Goal: Information Seeking & Learning: Compare options

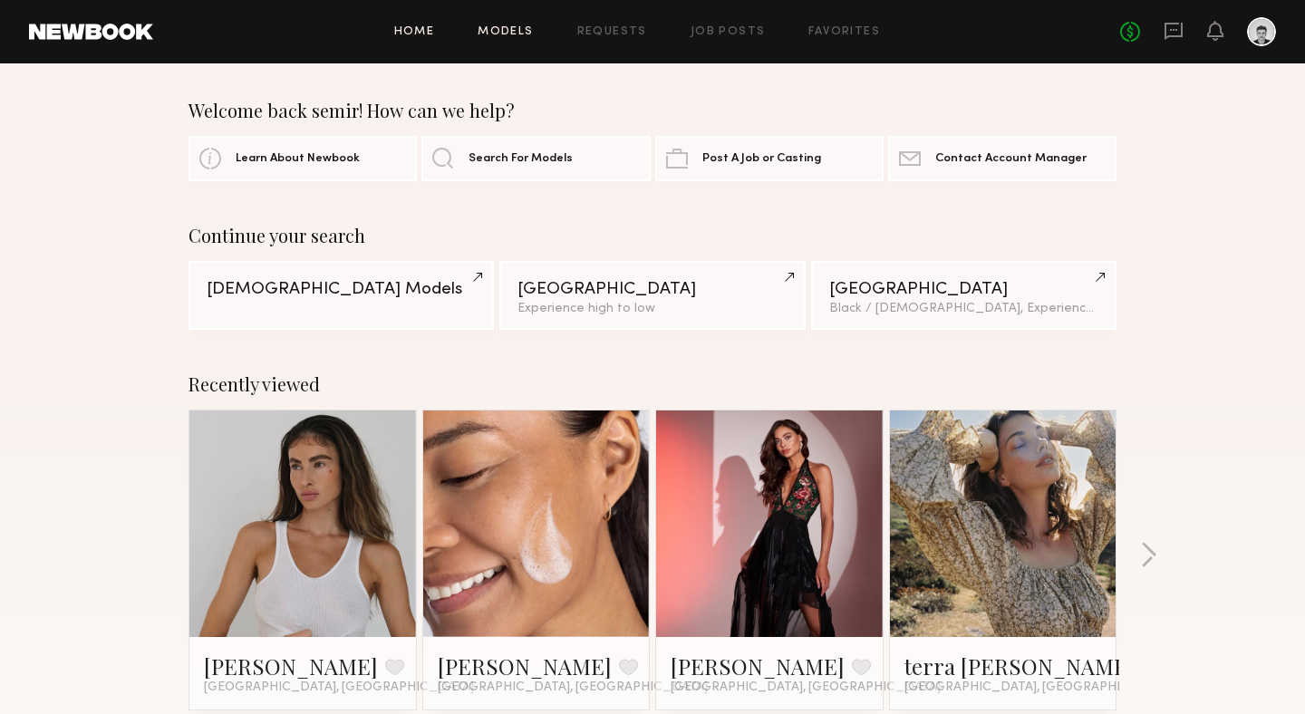
click at [508, 31] on link "Models" at bounding box center [505, 32] width 55 height 12
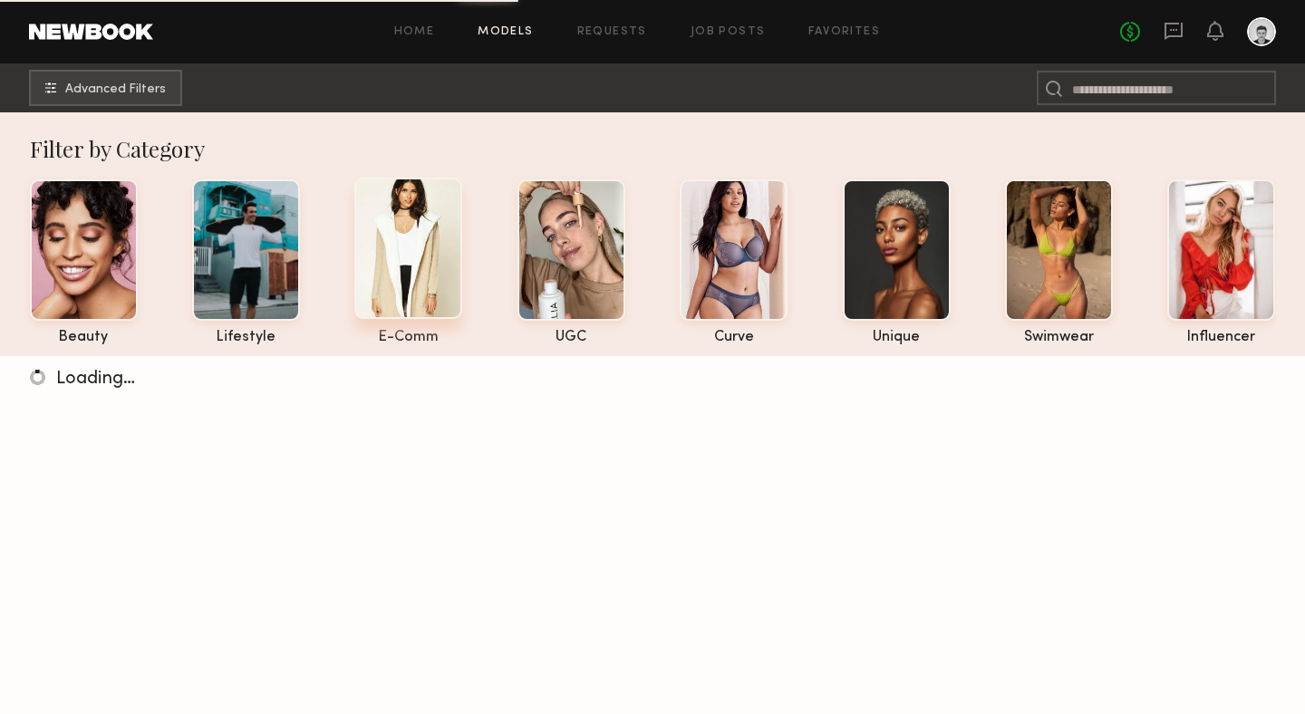
click at [401, 265] on div at bounding box center [408, 248] width 108 height 141
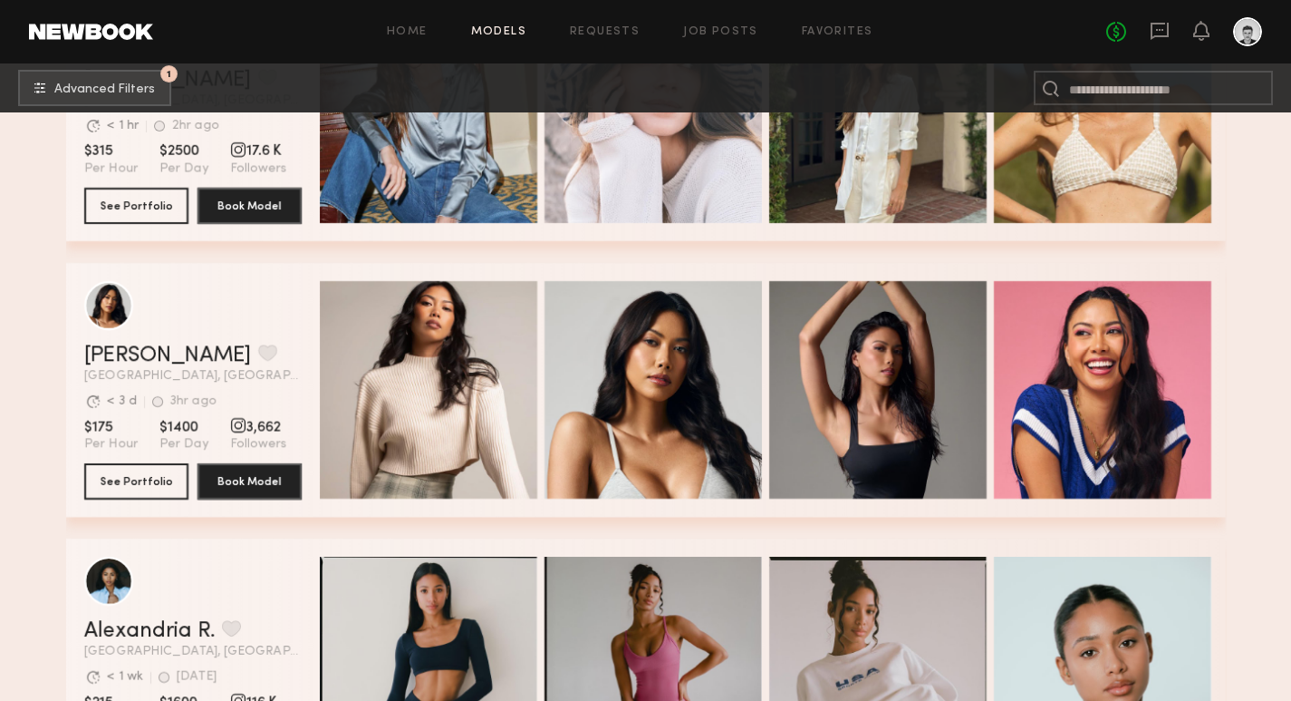
scroll to position [1210, 0]
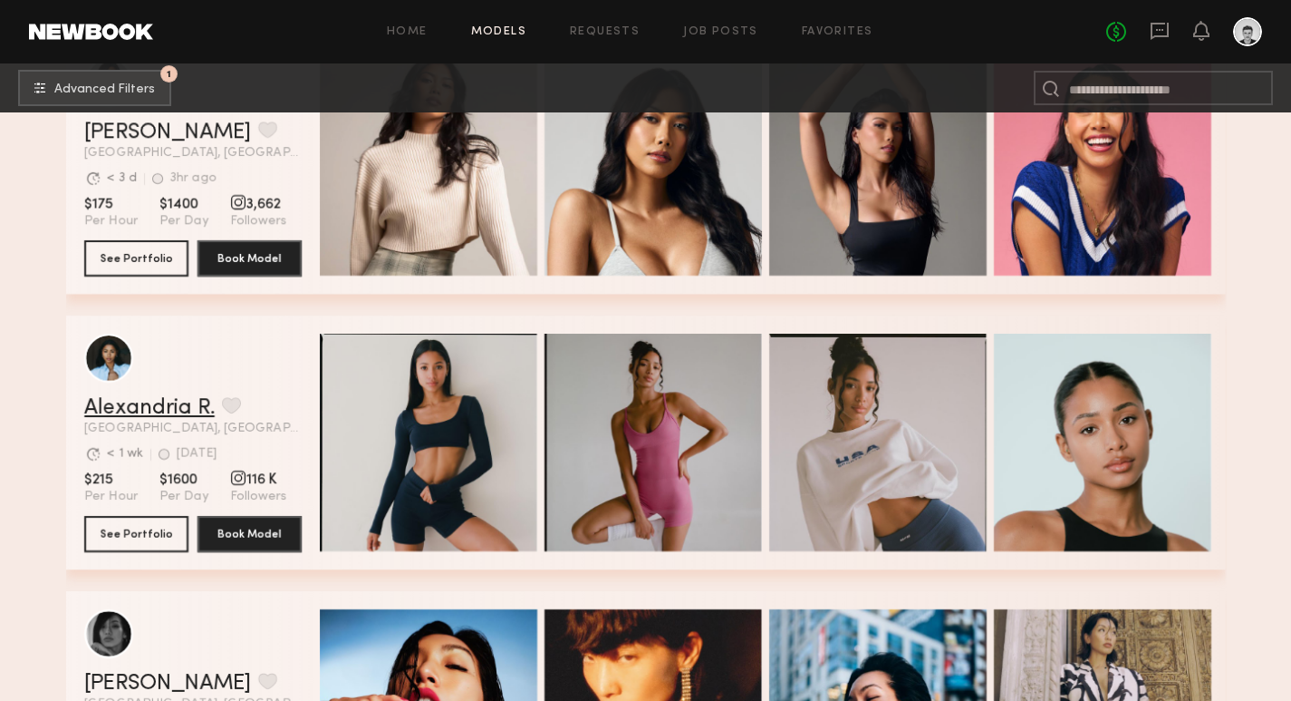
click at [171, 407] on link "Alexandria R." at bounding box center [149, 408] width 131 height 22
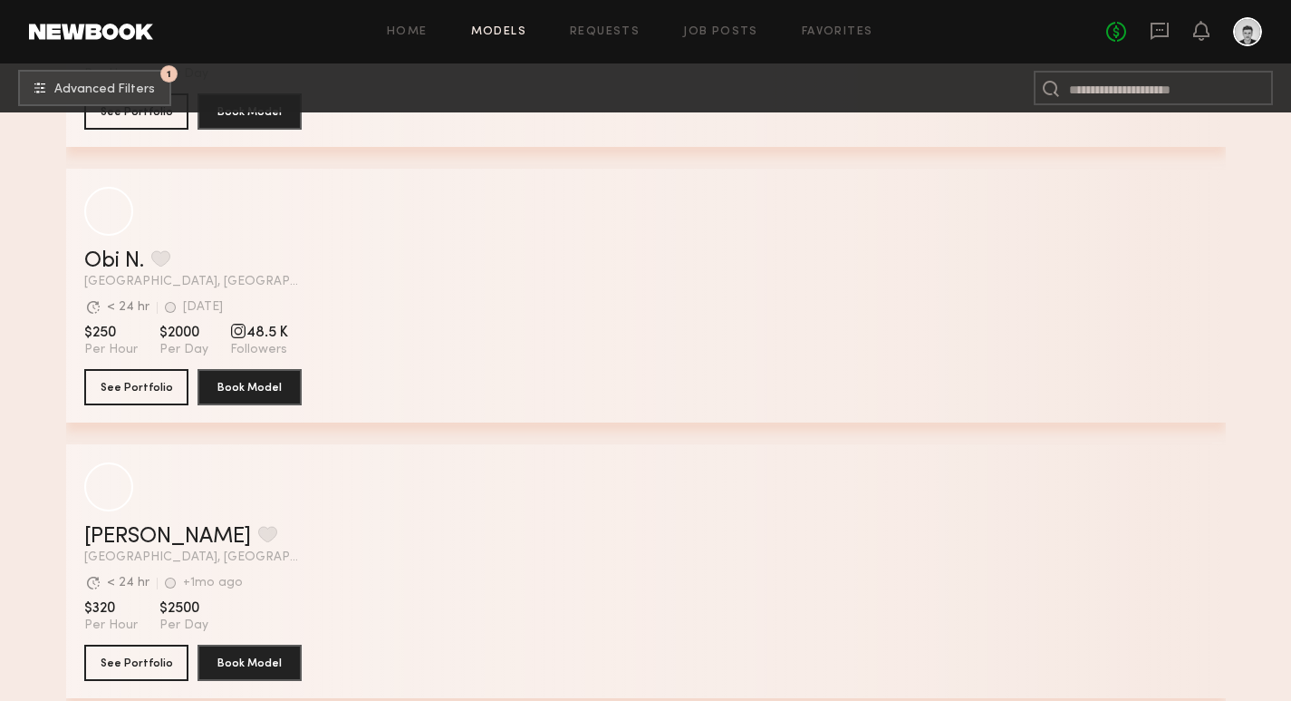
scroll to position [3930, 0]
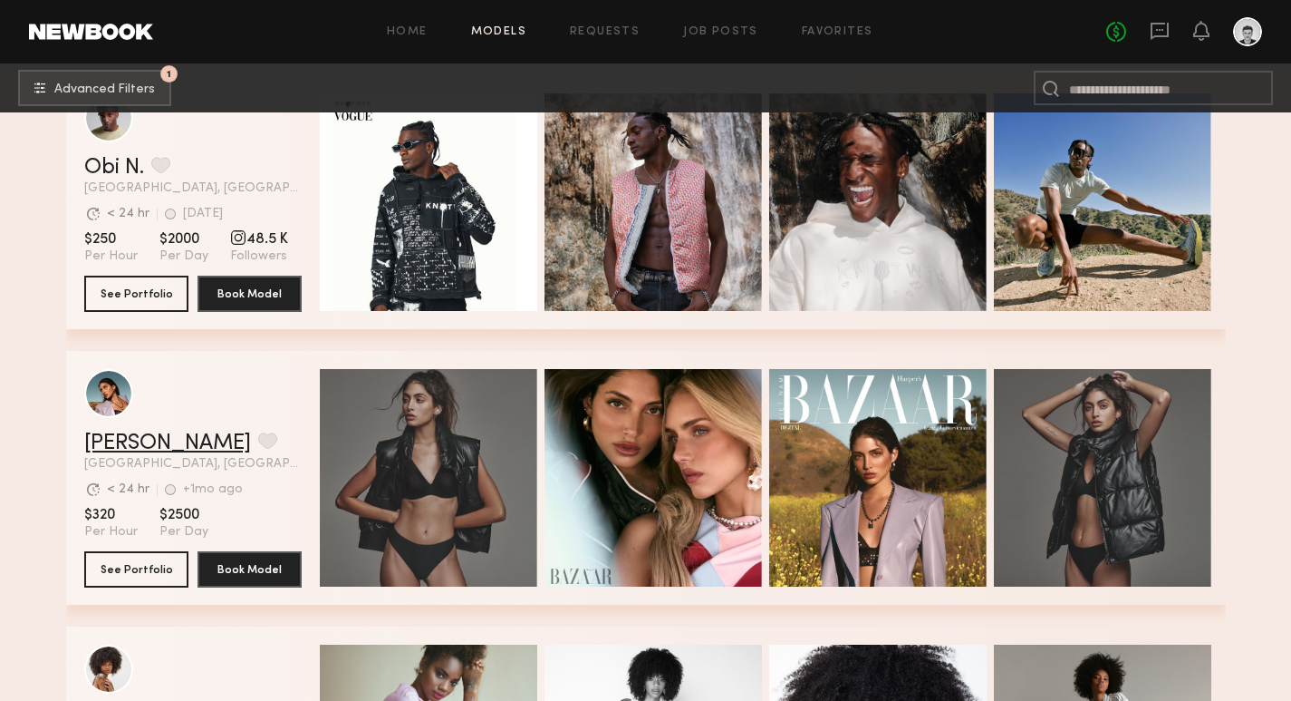
click at [111, 434] on link "Lara G." at bounding box center [167, 443] width 167 height 22
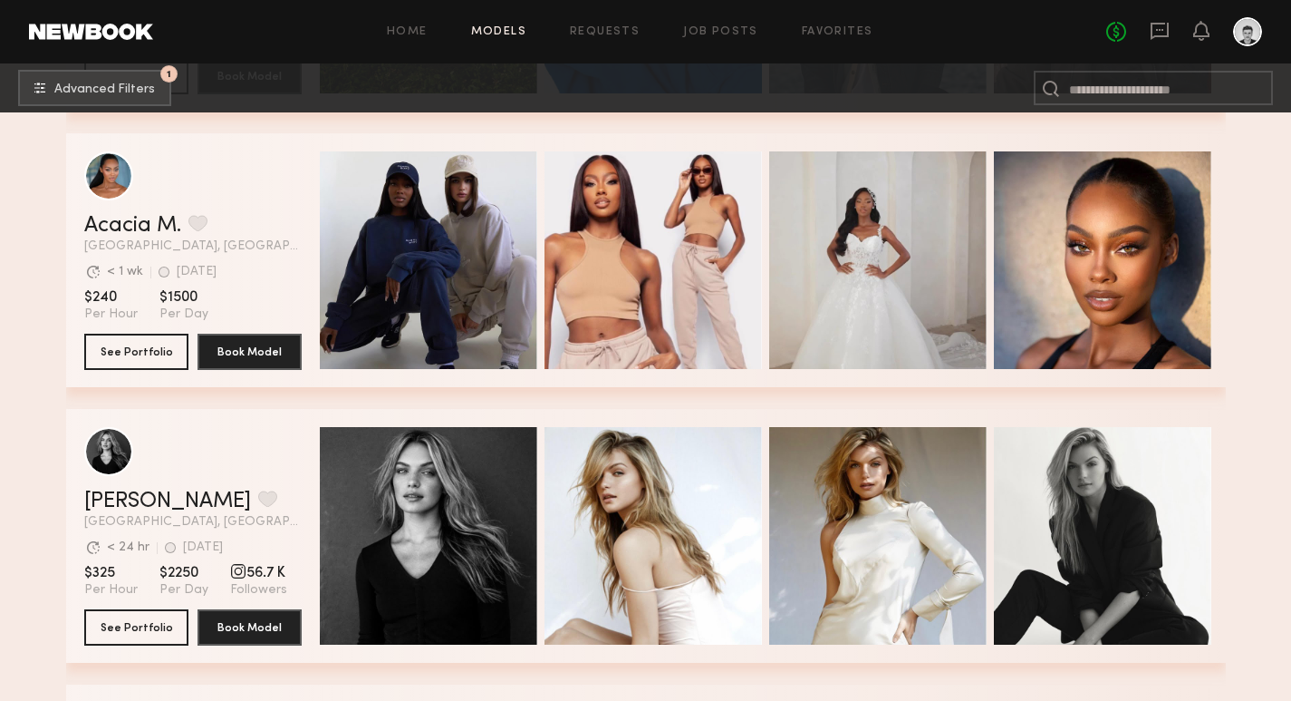
scroll to position [5654, 0]
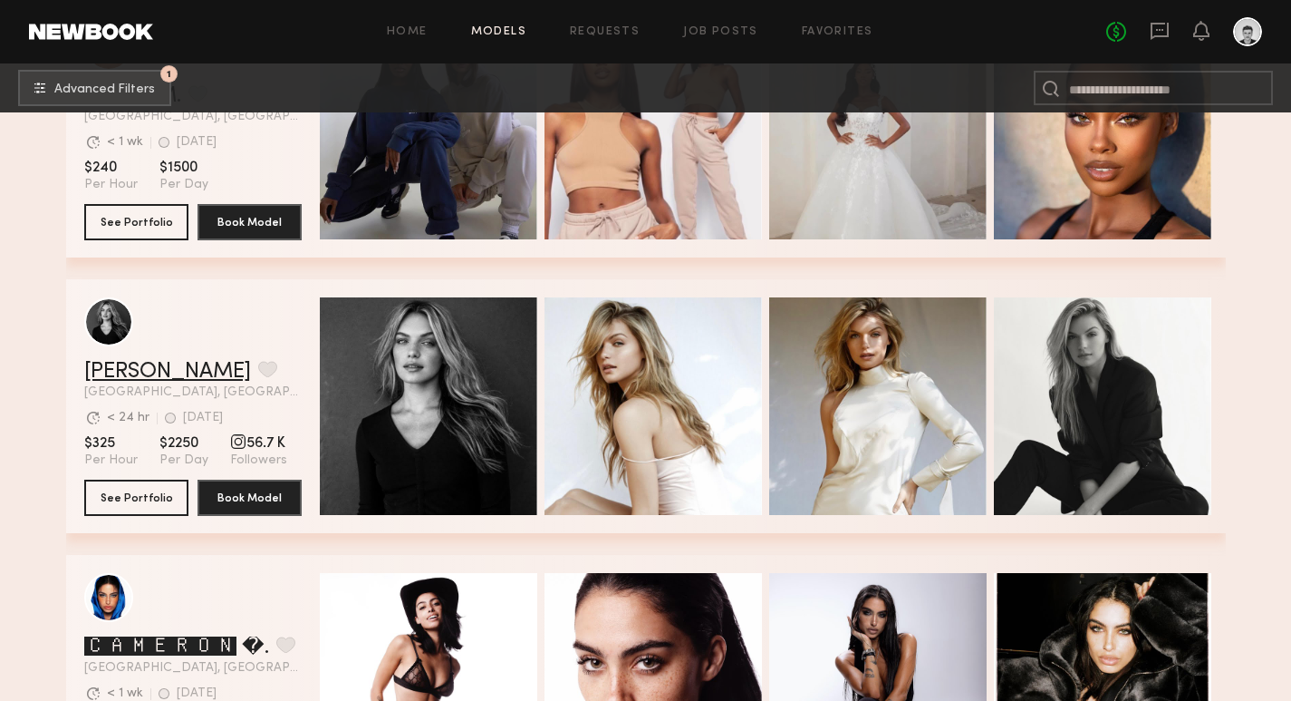
click at [186, 373] on link "Amanda G." at bounding box center [167, 372] width 167 height 22
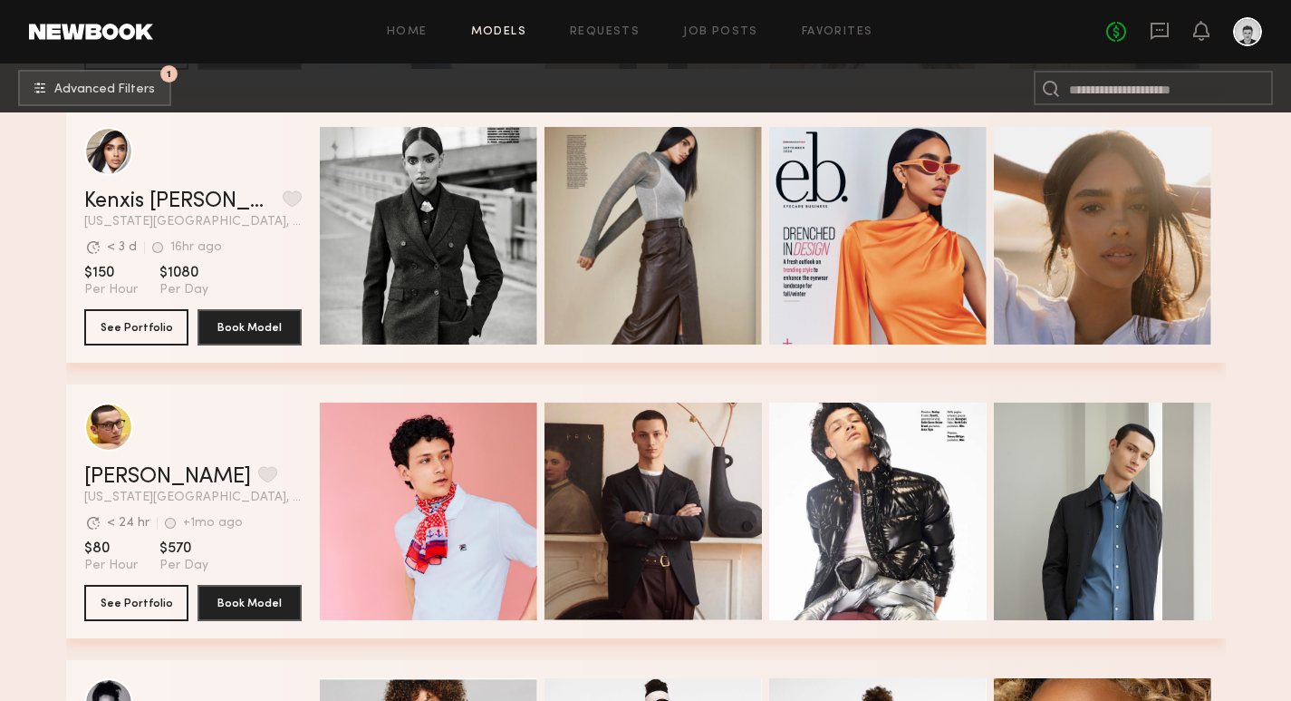
scroll to position [11993, 0]
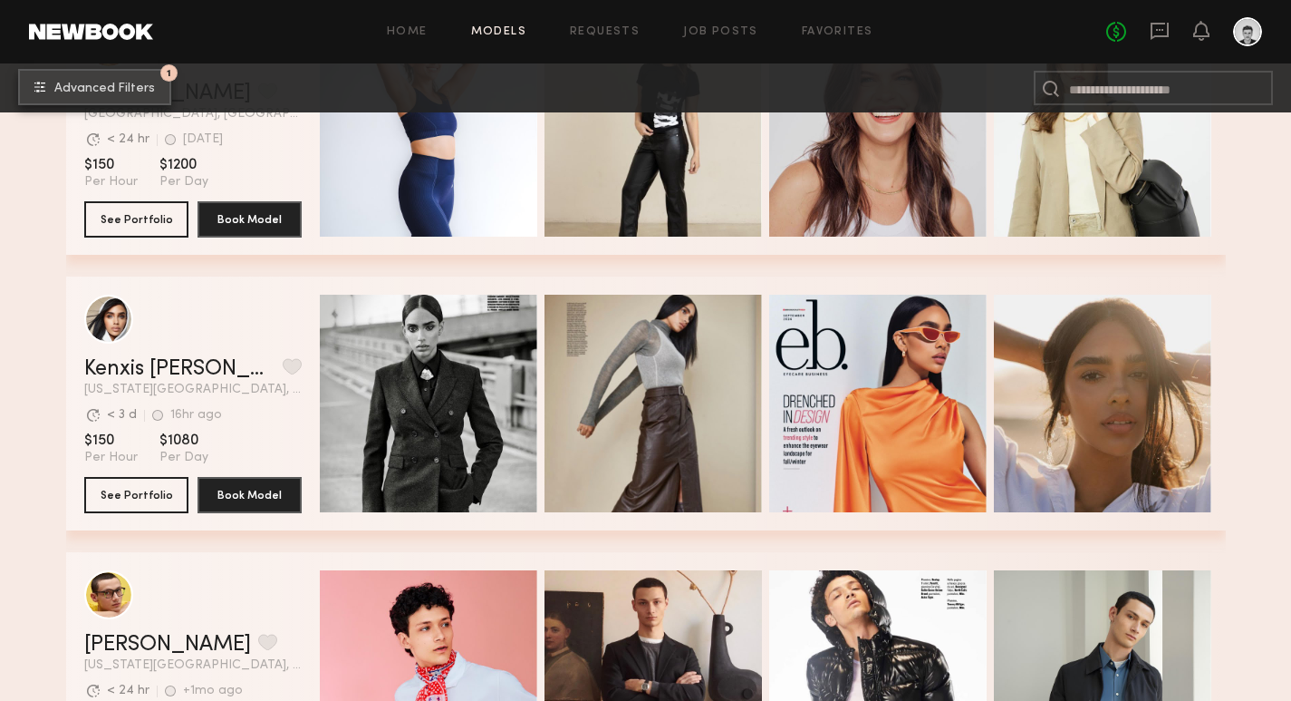
click at [143, 86] on span "Advanced Filters" at bounding box center [104, 88] width 101 height 13
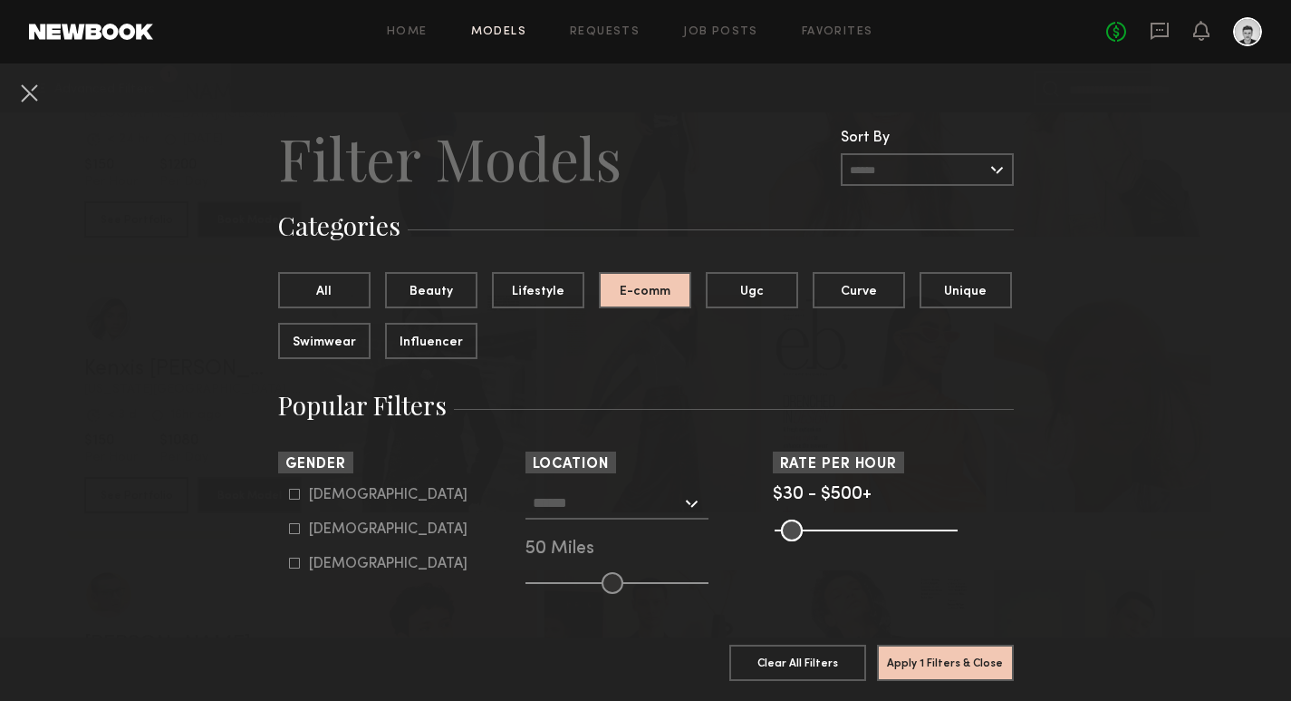
click at [594, 502] on input "text" at bounding box center [607, 502] width 149 height 31
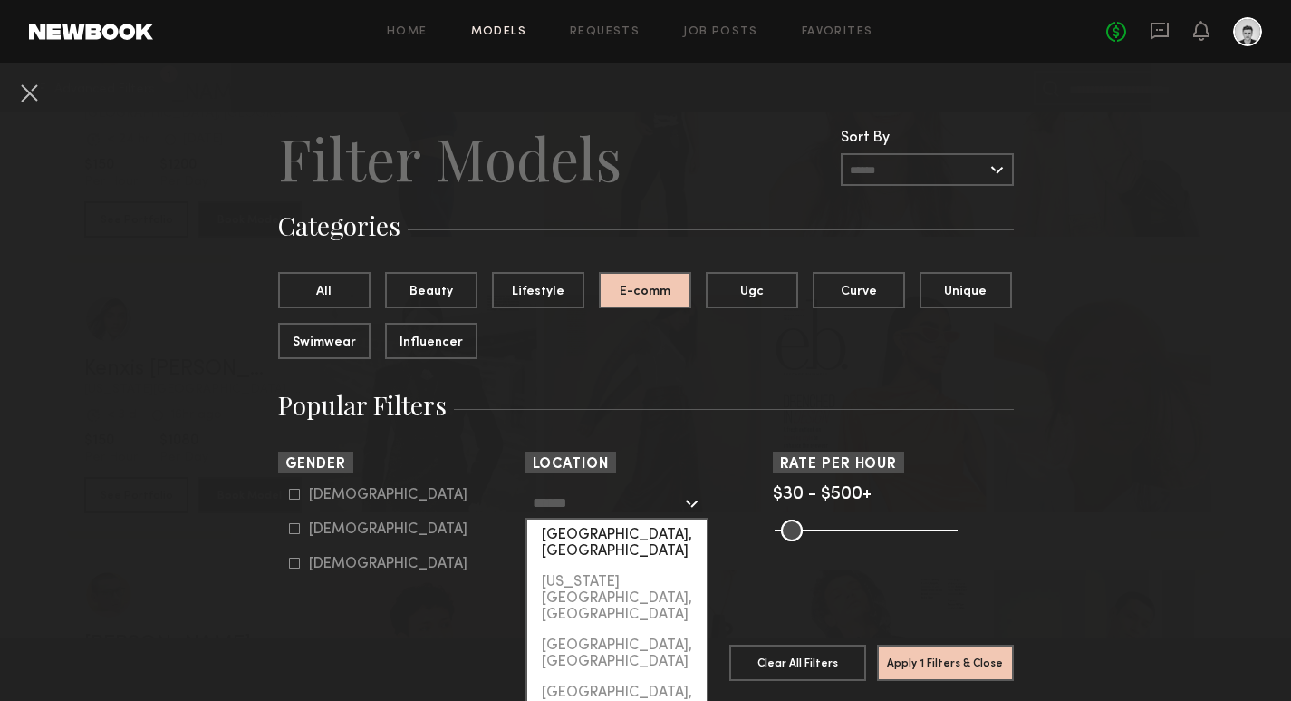
click at [599, 535] on div "[GEOGRAPHIC_DATA], [GEOGRAPHIC_DATA]" at bounding box center [616, 542] width 179 height 47
type input "**********"
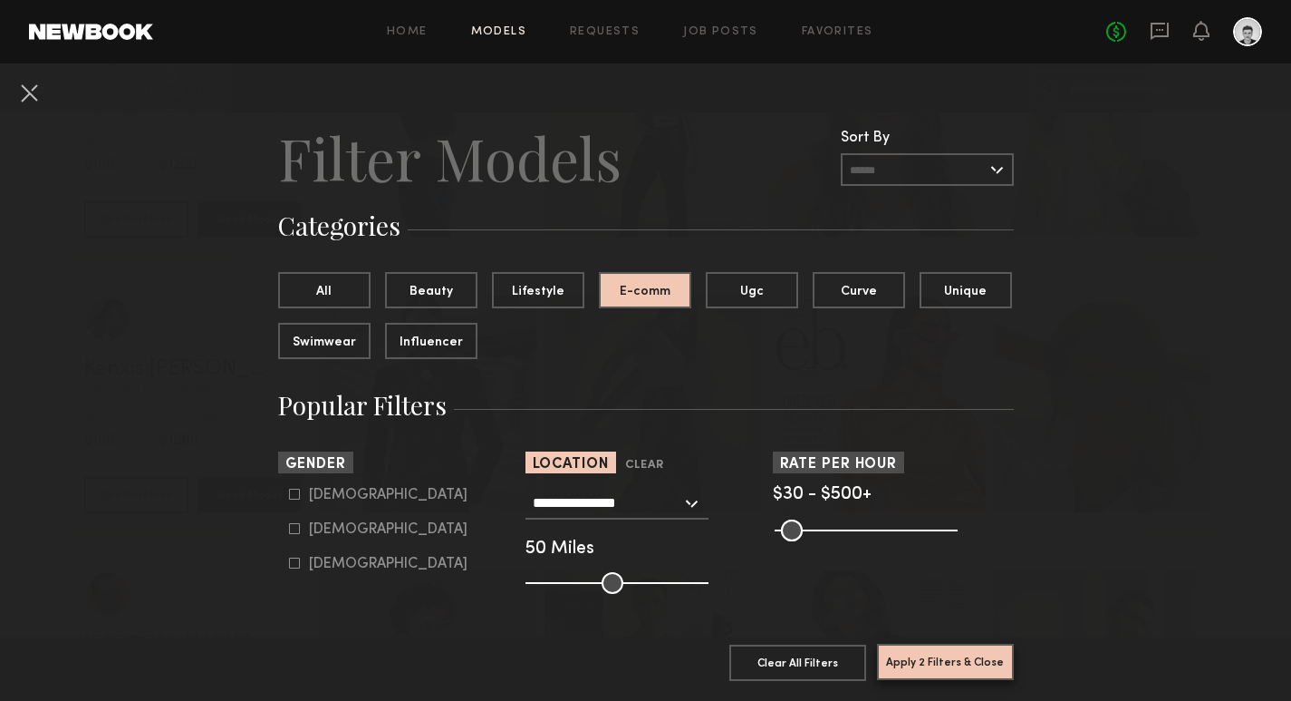
click at [641, 657] on button "Apply 2 Filters & Close" at bounding box center [945, 661] width 137 height 36
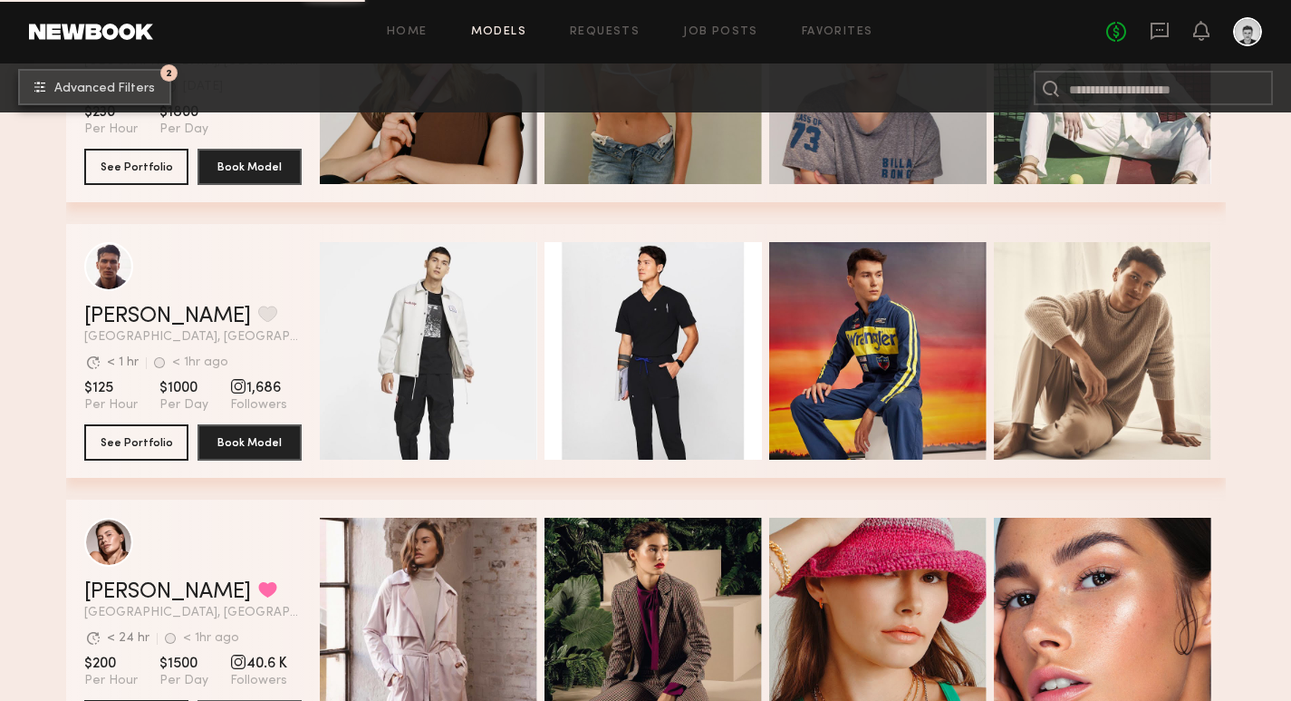
scroll to position [8528, 0]
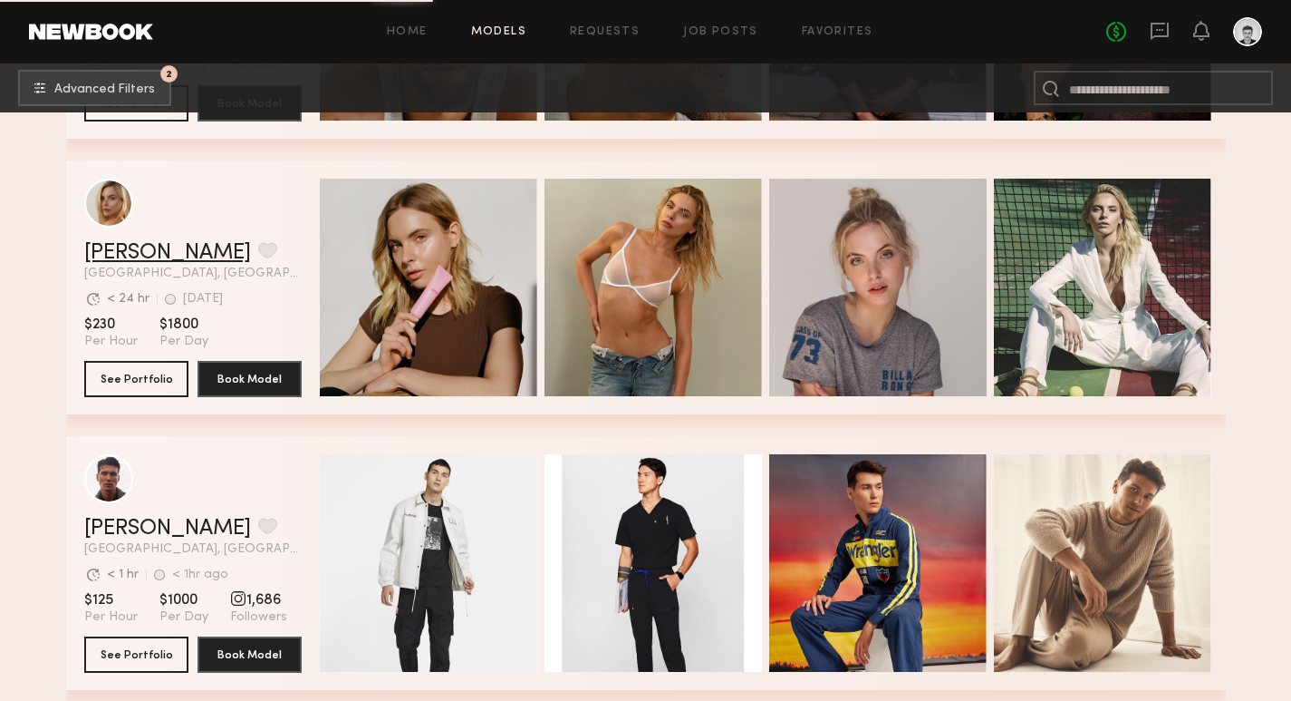
click at [171, 252] on link "Katherine N." at bounding box center [167, 253] width 167 height 22
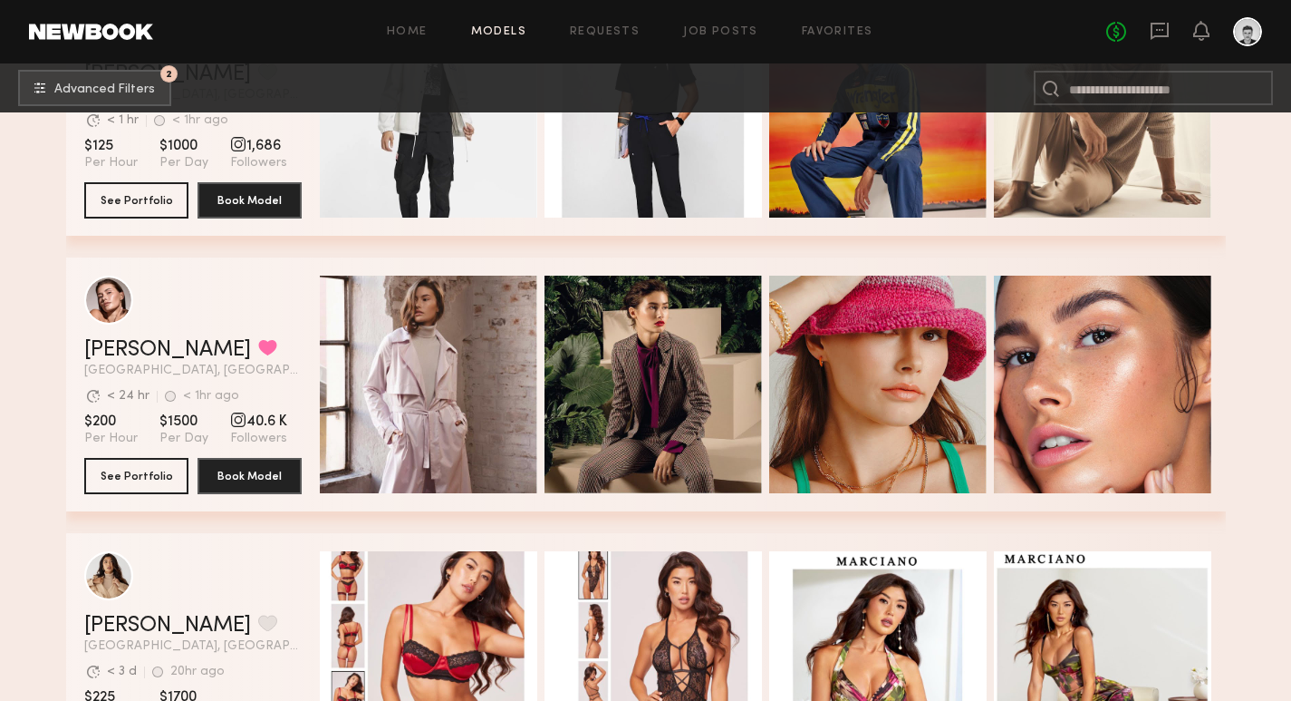
scroll to position [8975, 0]
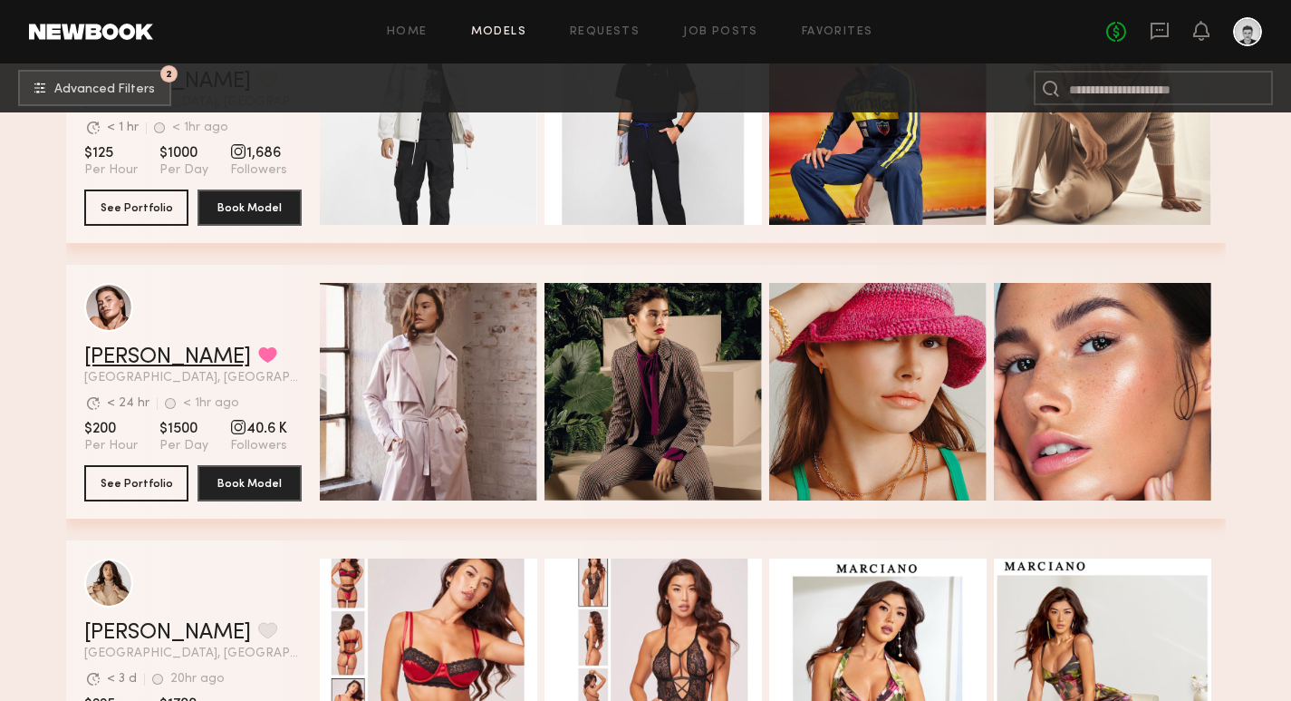
click at [172, 363] on link "Chelsey M." at bounding box center [167, 357] width 167 height 22
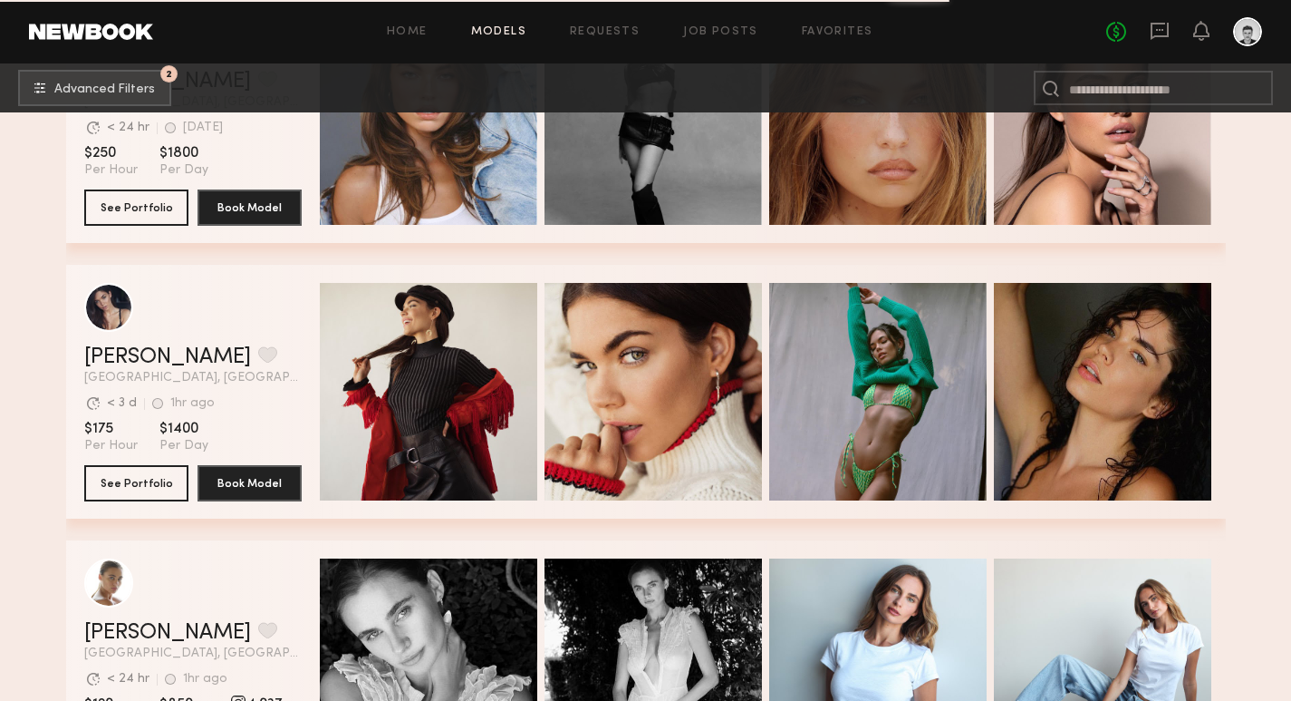
scroll to position [25842, 0]
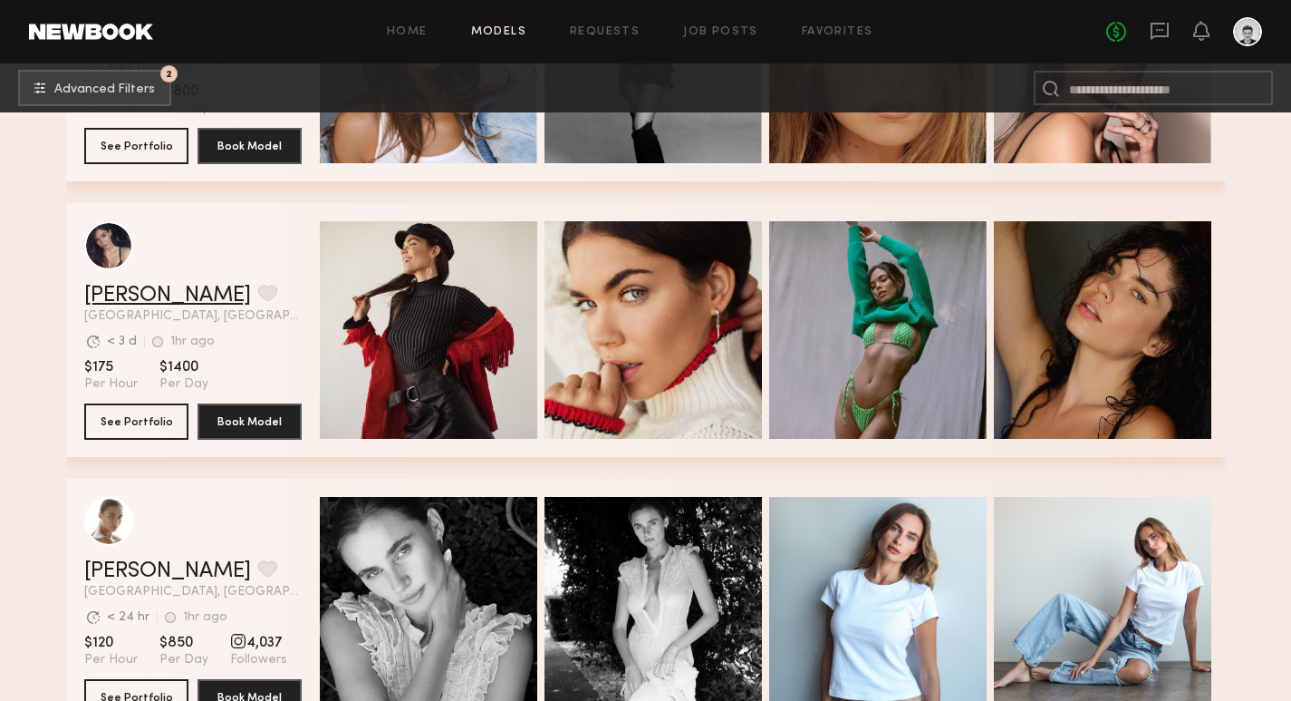
click at [141, 295] on link "Aarika W." at bounding box center [167, 296] width 167 height 22
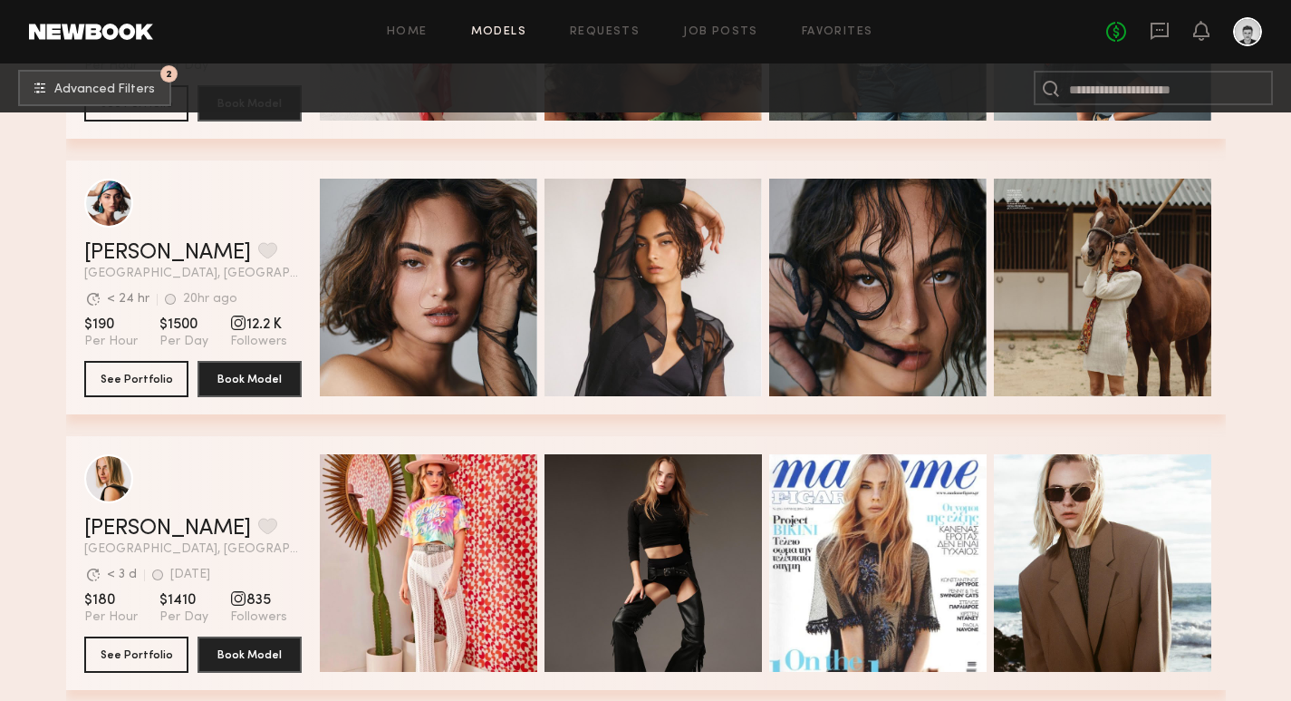
scroll to position [27536, 0]
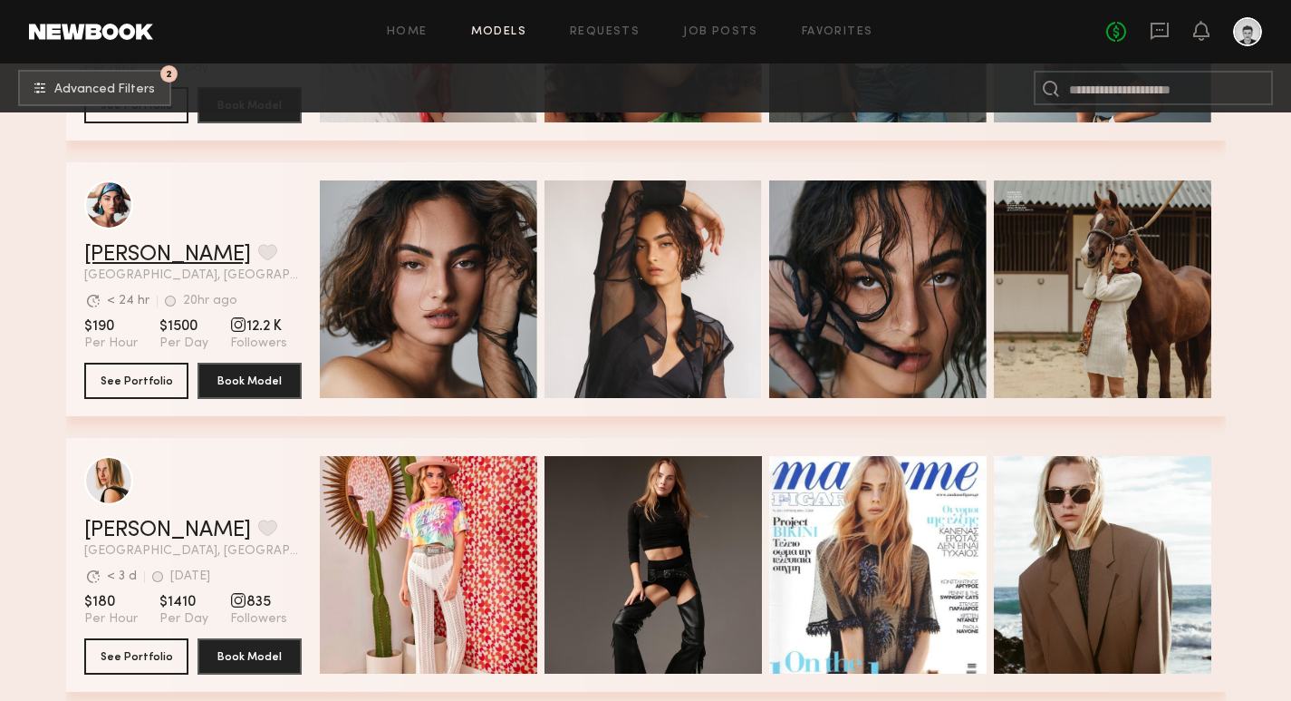
click at [94, 255] on link "Moe S." at bounding box center [167, 255] width 167 height 22
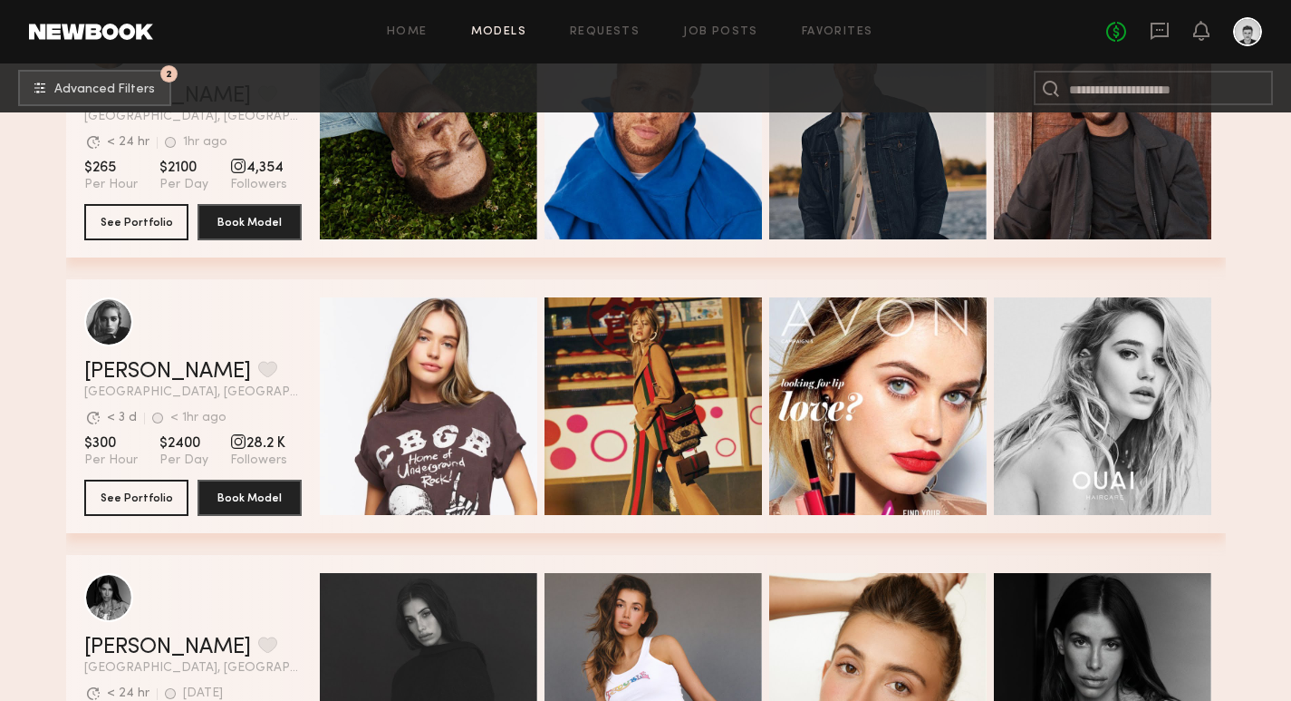
scroll to position [29765, 0]
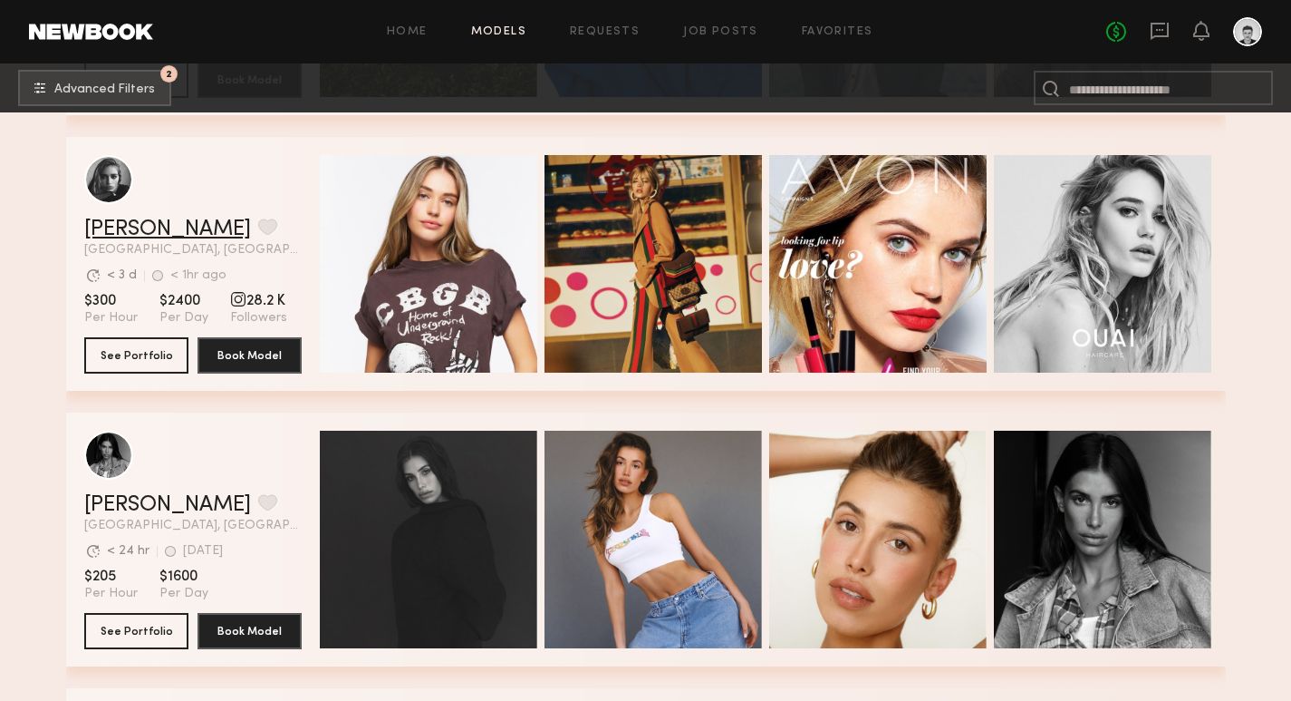
click at [167, 233] on link "Madison S." at bounding box center [167, 229] width 167 height 22
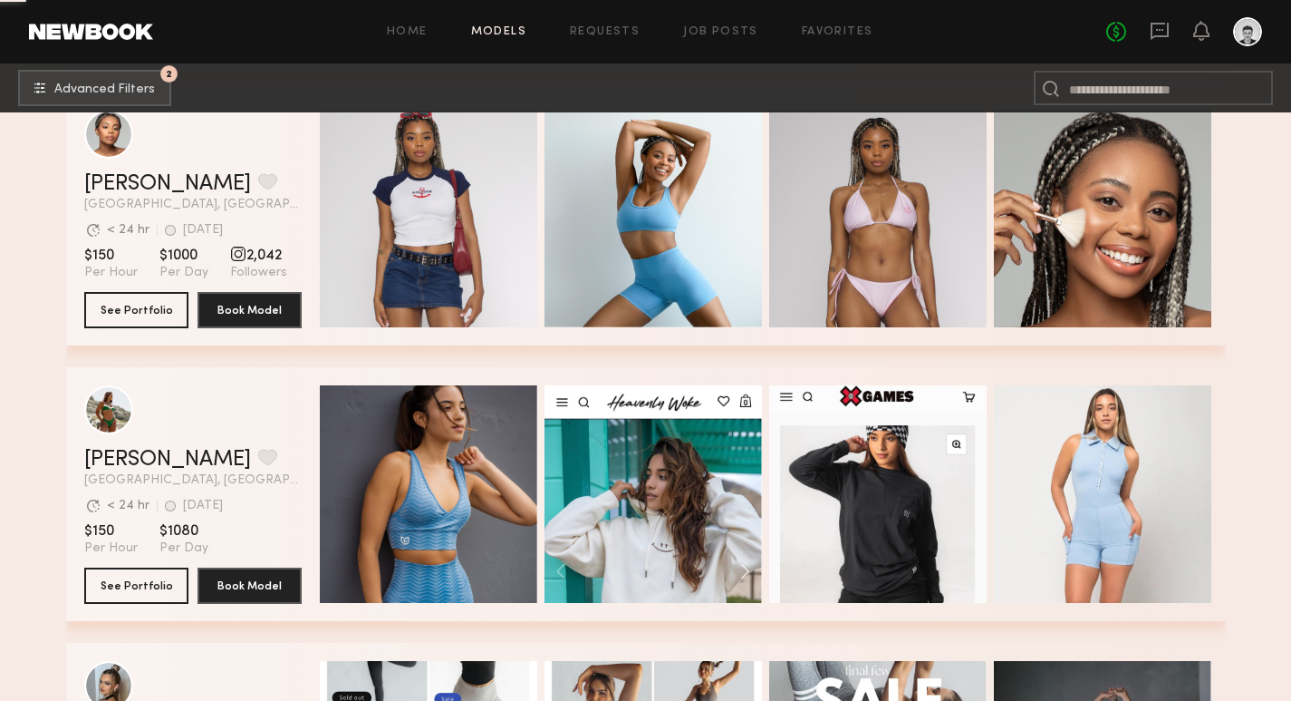
scroll to position [51748, 0]
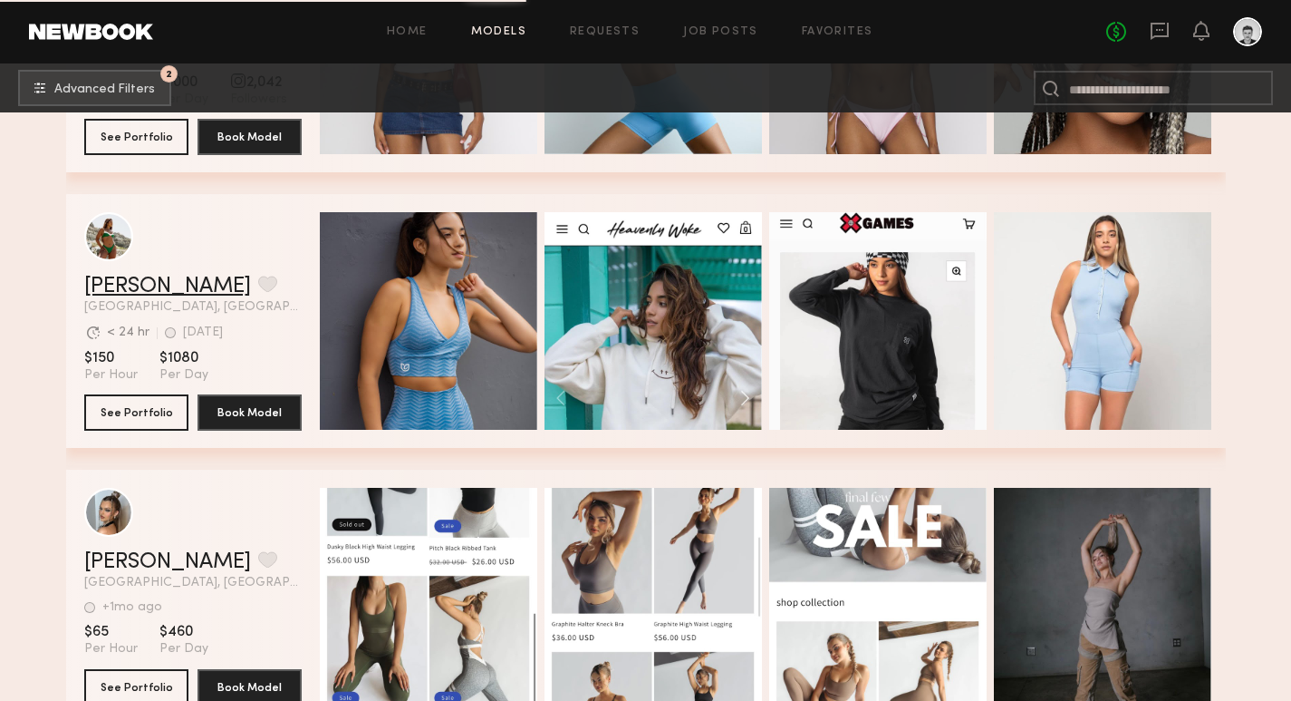
click at [117, 295] on link "Alexxa E." at bounding box center [167, 287] width 167 height 22
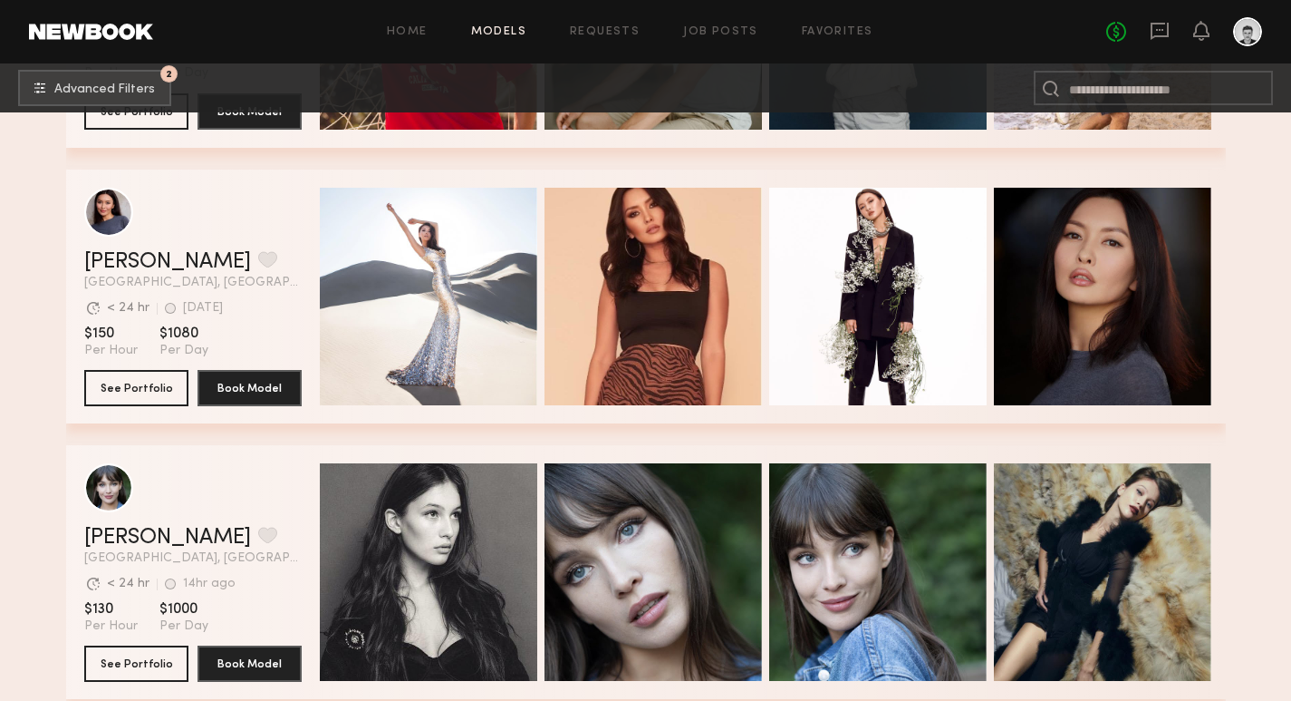
scroll to position [55037, 0]
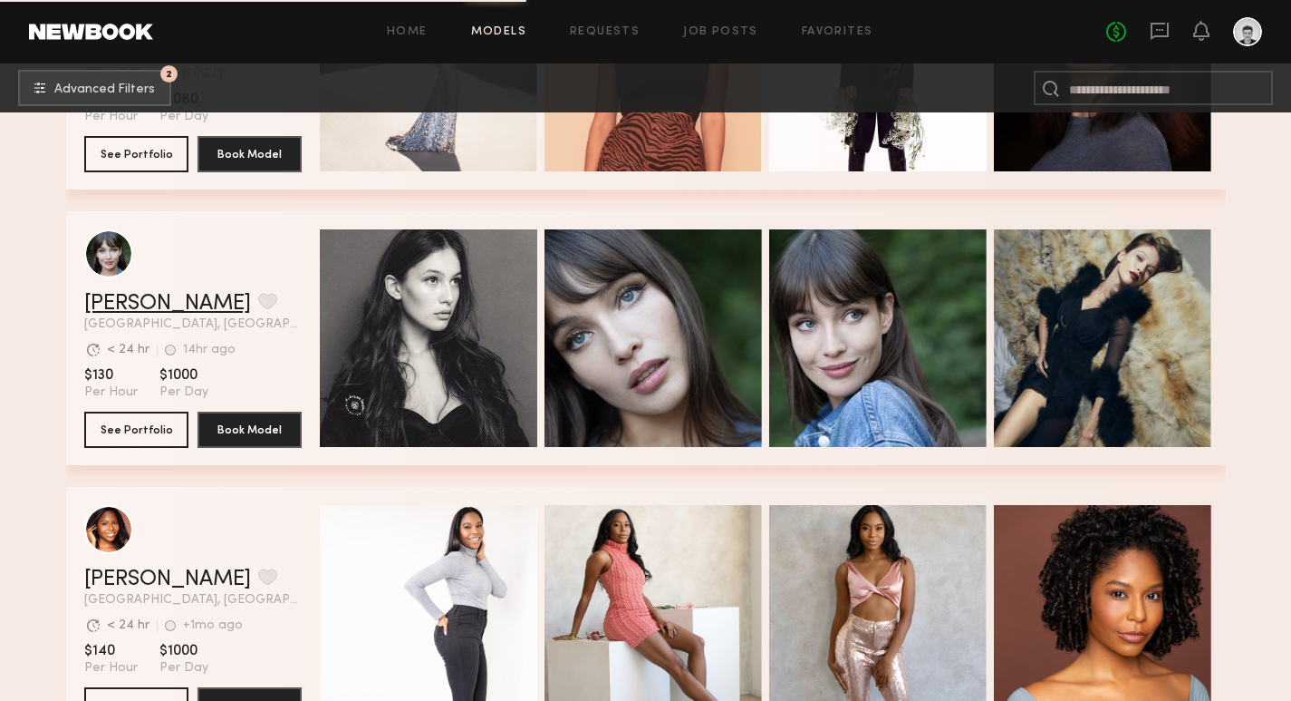
click at [146, 298] on link "Natalia K." at bounding box center [167, 304] width 167 height 22
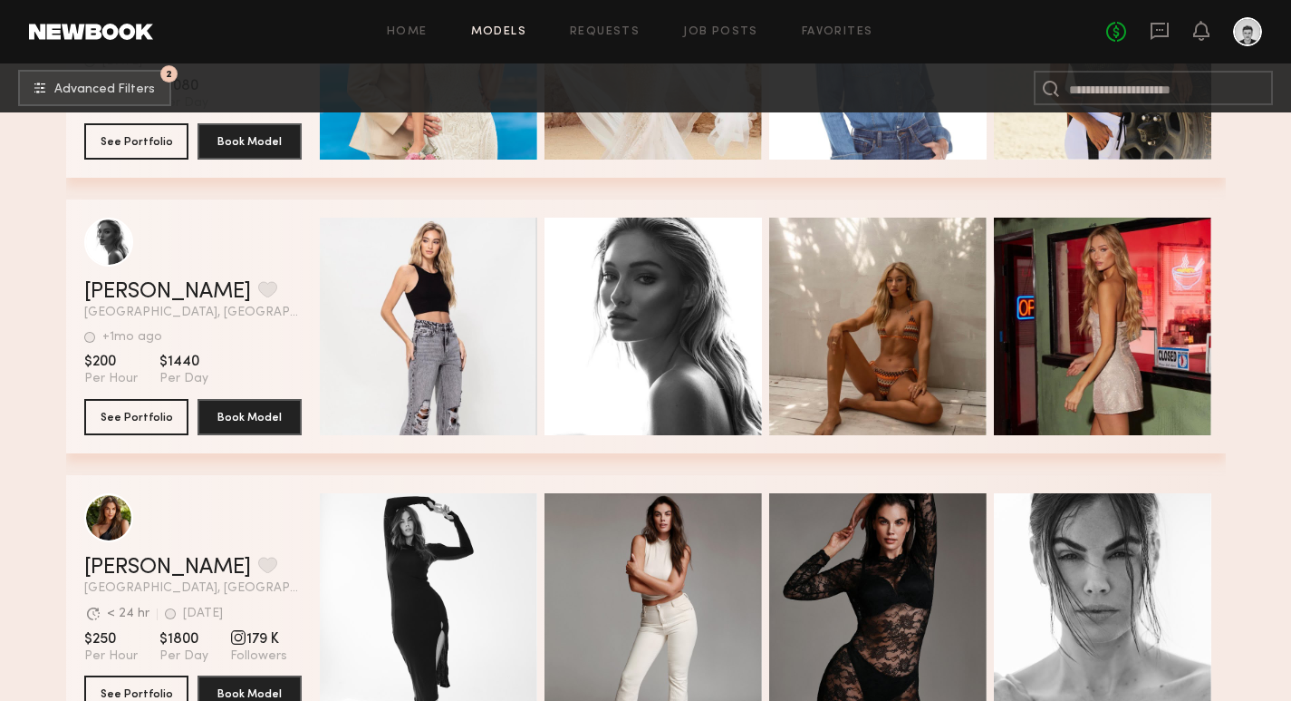
scroll to position [57545, 0]
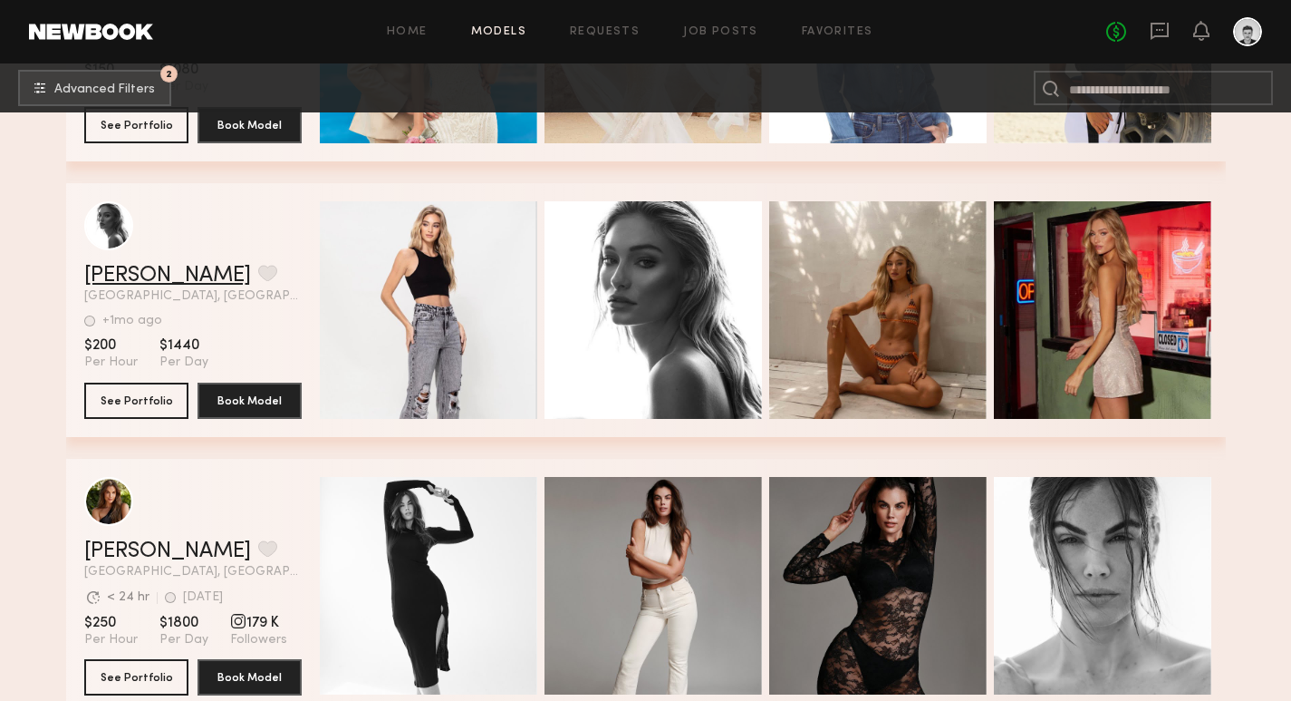
click at [123, 270] on link "Jessica F." at bounding box center [167, 276] width 167 height 22
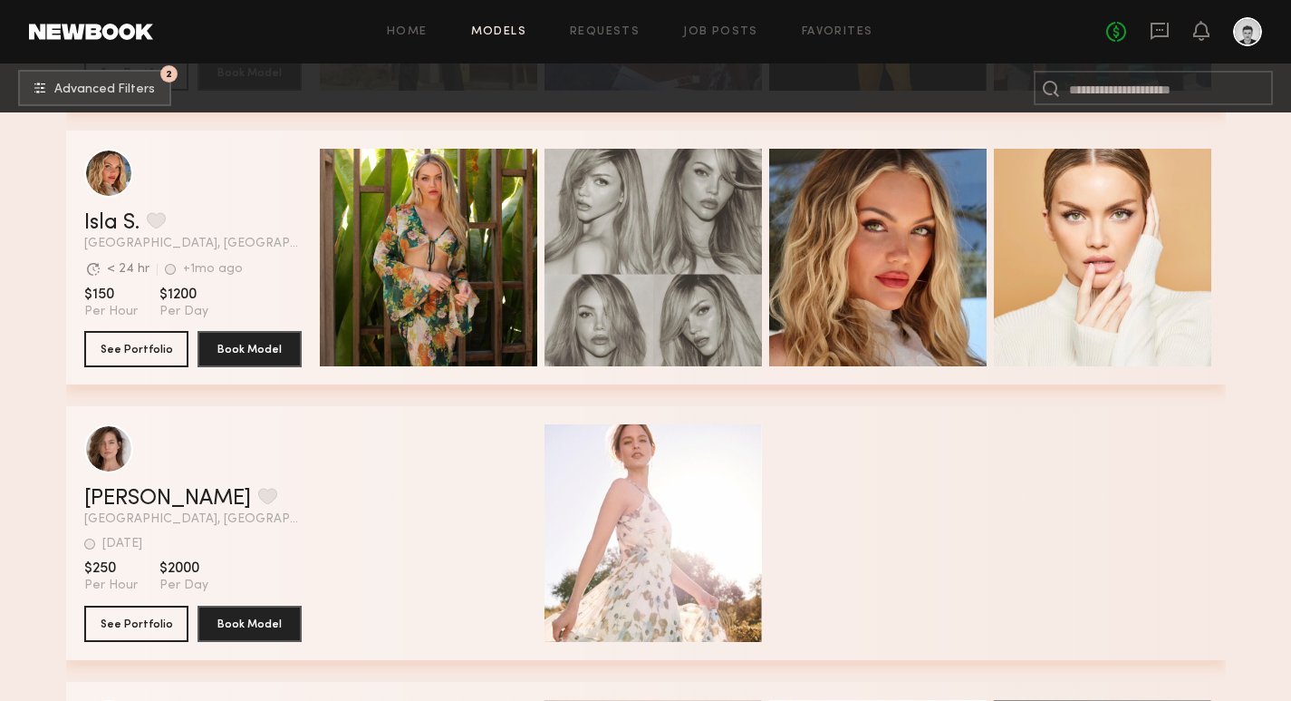
scroll to position [59527, 0]
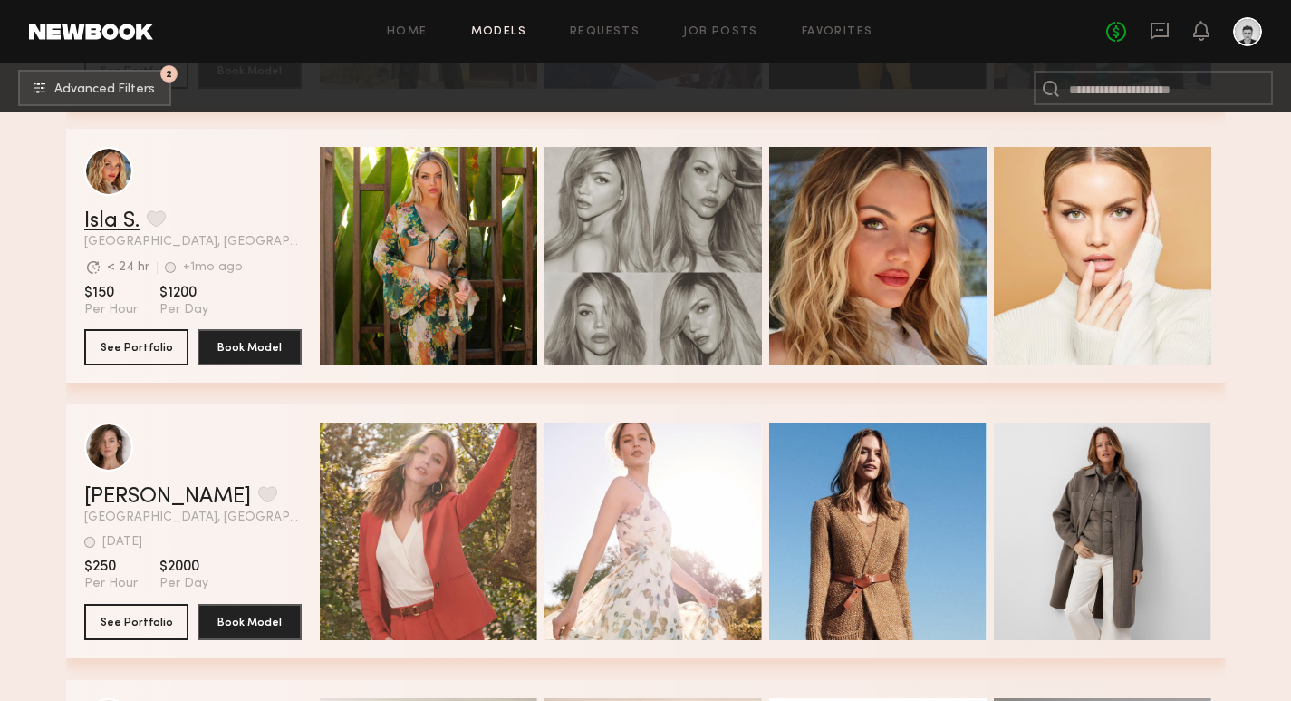
click at [105, 220] on link "Isla S." at bounding box center [111, 221] width 55 height 22
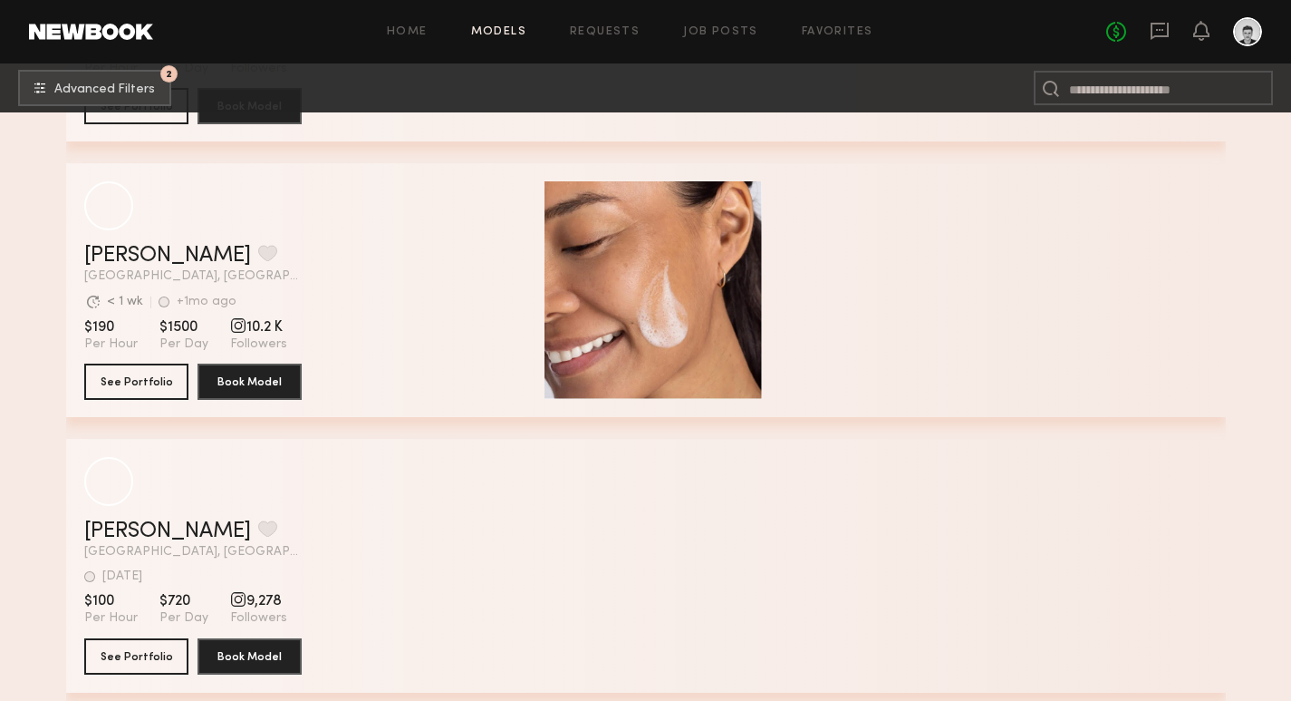
scroll to position [71061, 0]
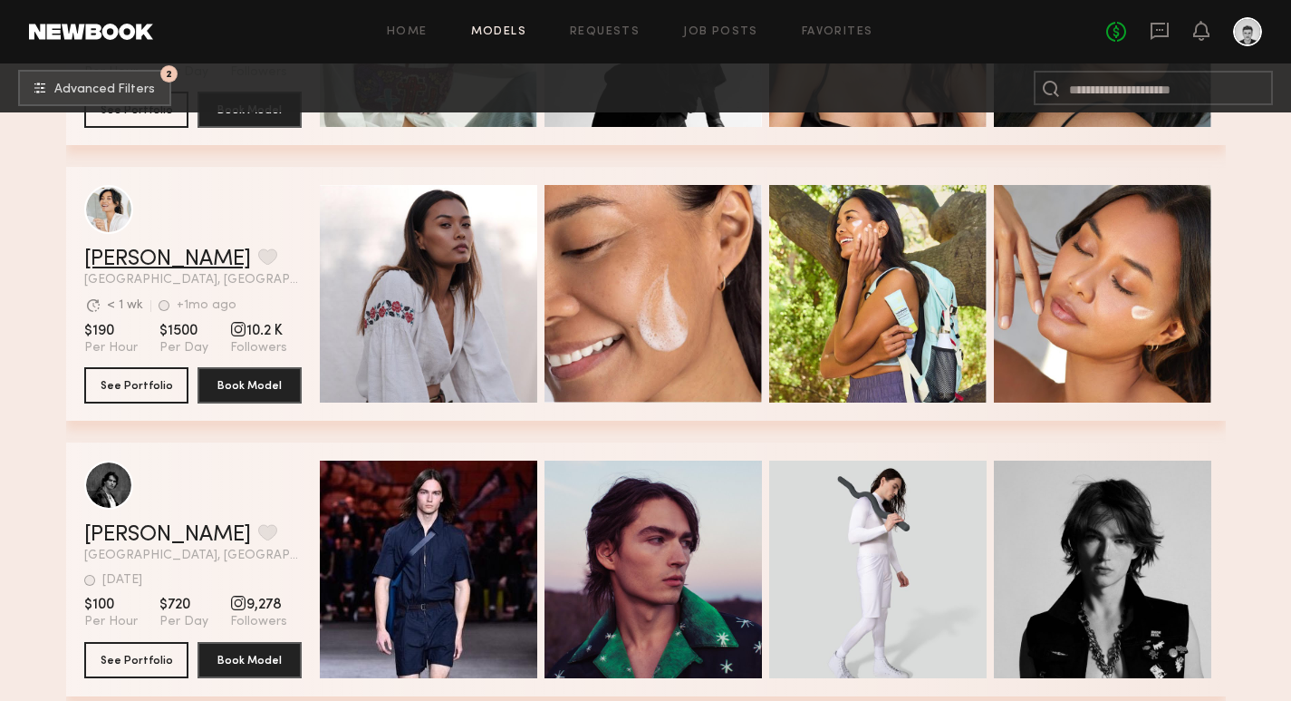
click at [130, 256] on link "Camille T." at bounding box center [167, 259] width 167 height 22
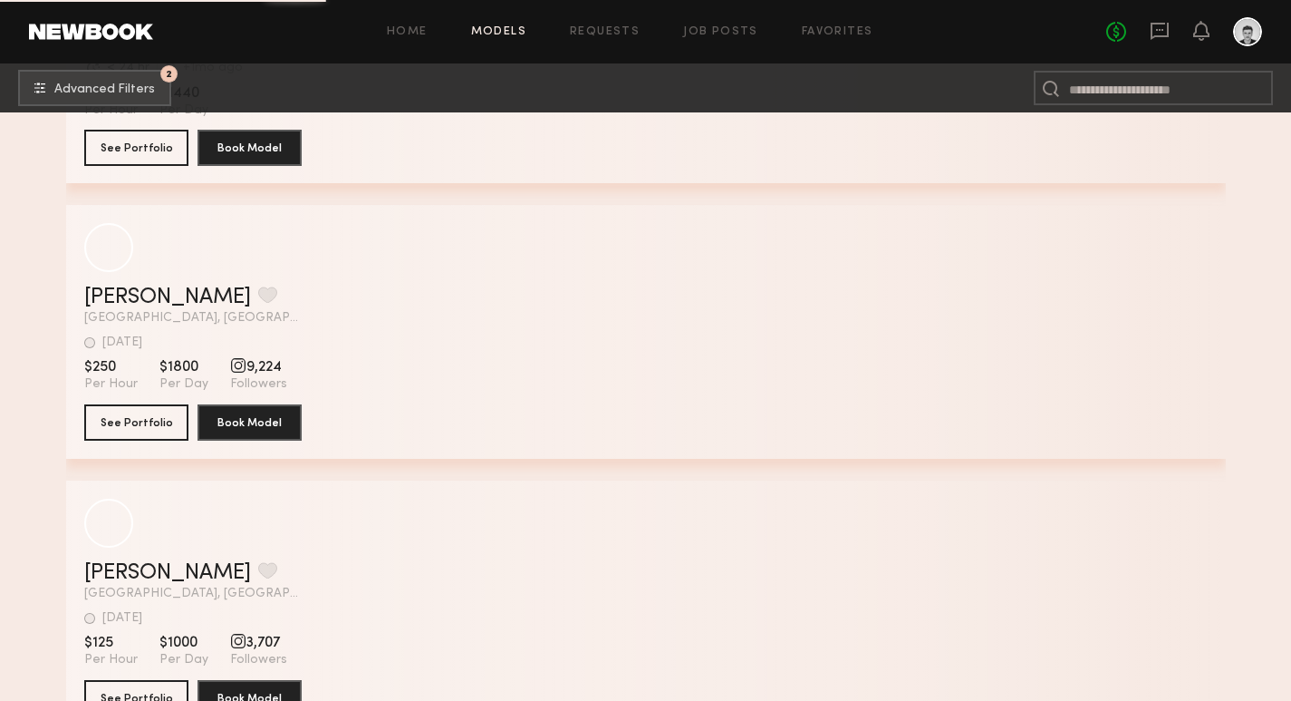
scroll to position [78427, 0]
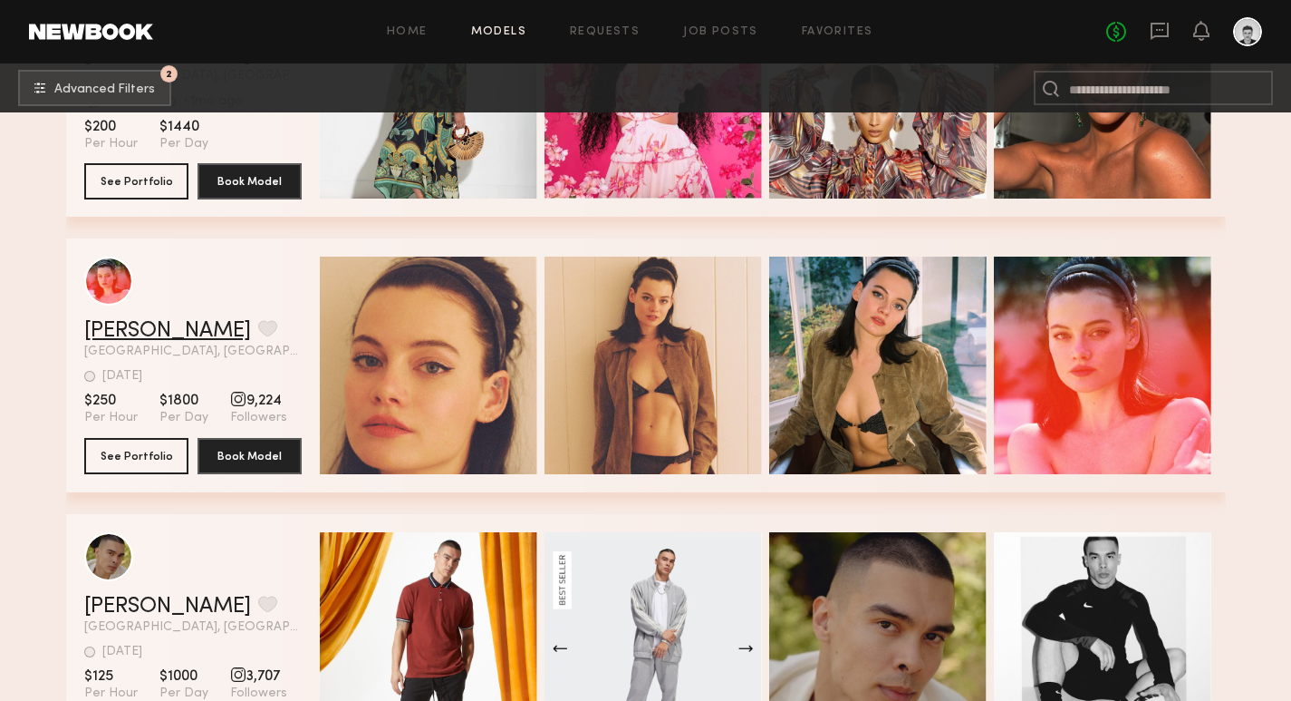
click at [148, 328] on link "Matilda P." at bounding box center [167, 331] width 167 height 22
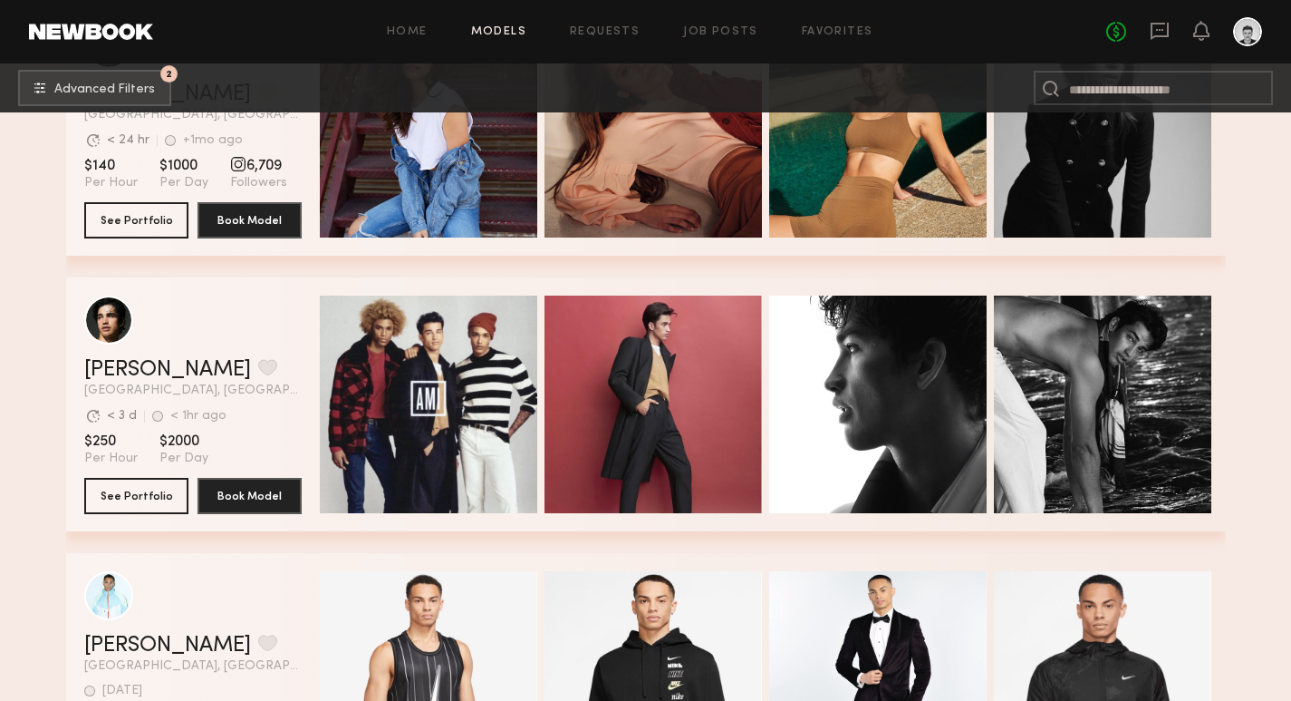
scroll to position [80040, 0]
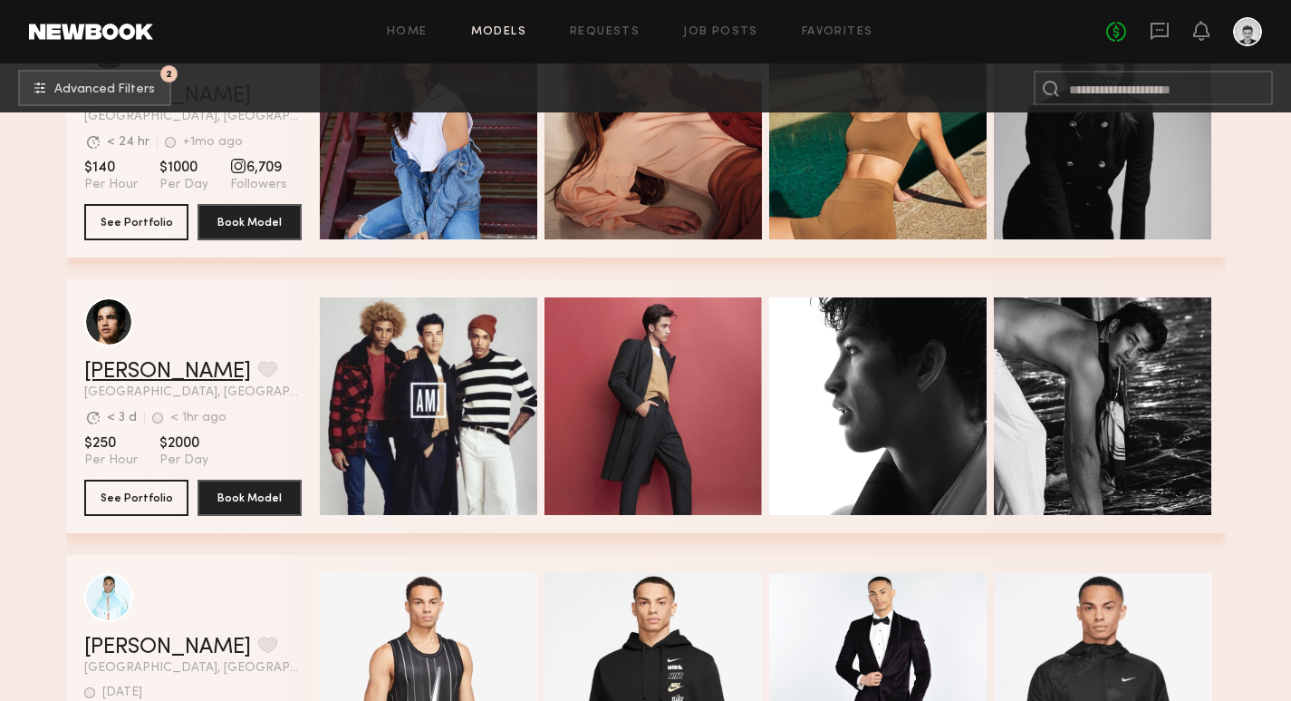
click at [128, 374] on link "Jessey S." at bounding box center [167, 372] width 167 height 22
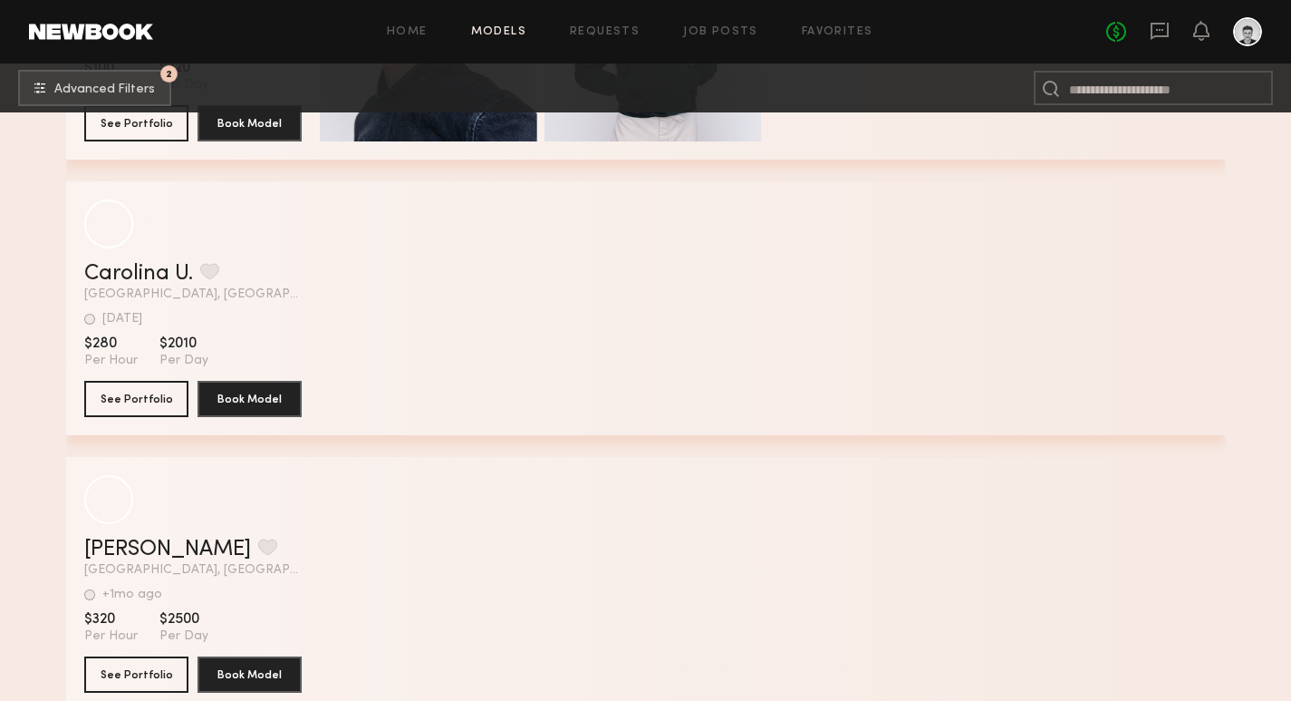
scroll to position [84275, 0]
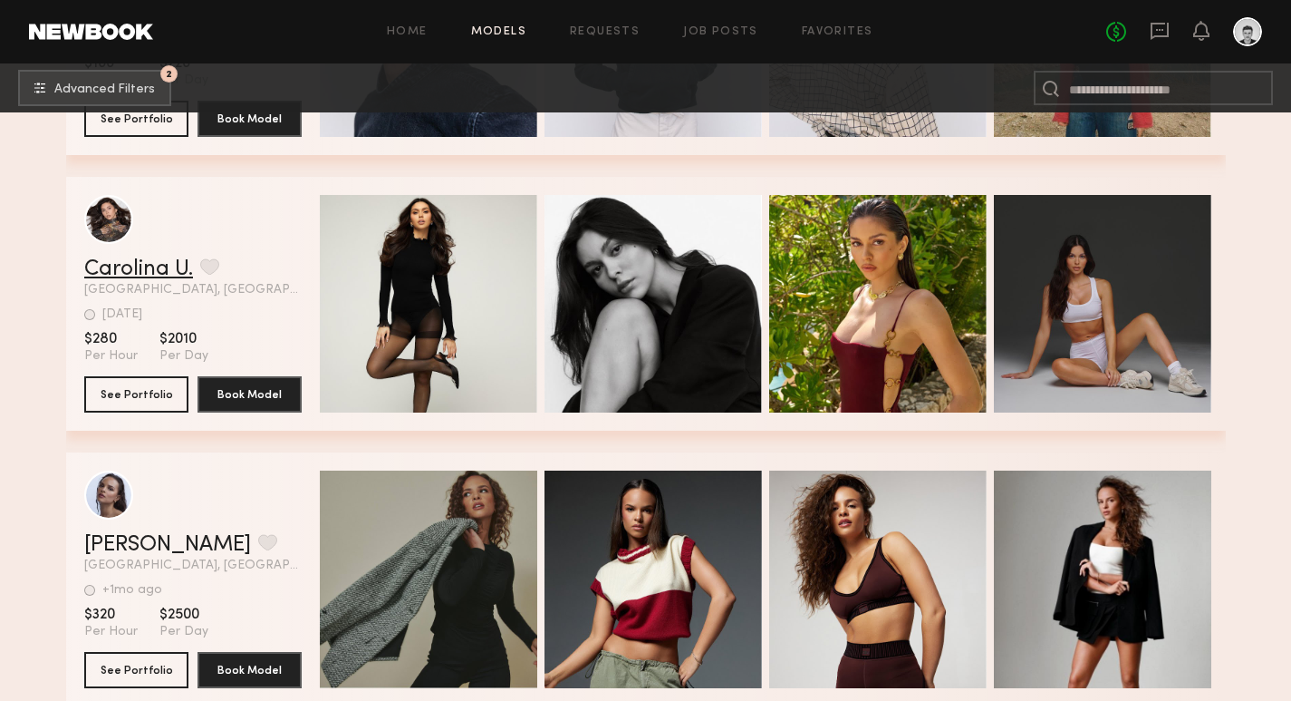
click at [144, 270] on link "Carolina U." at bounding box center [138, 269] width 109 height 22
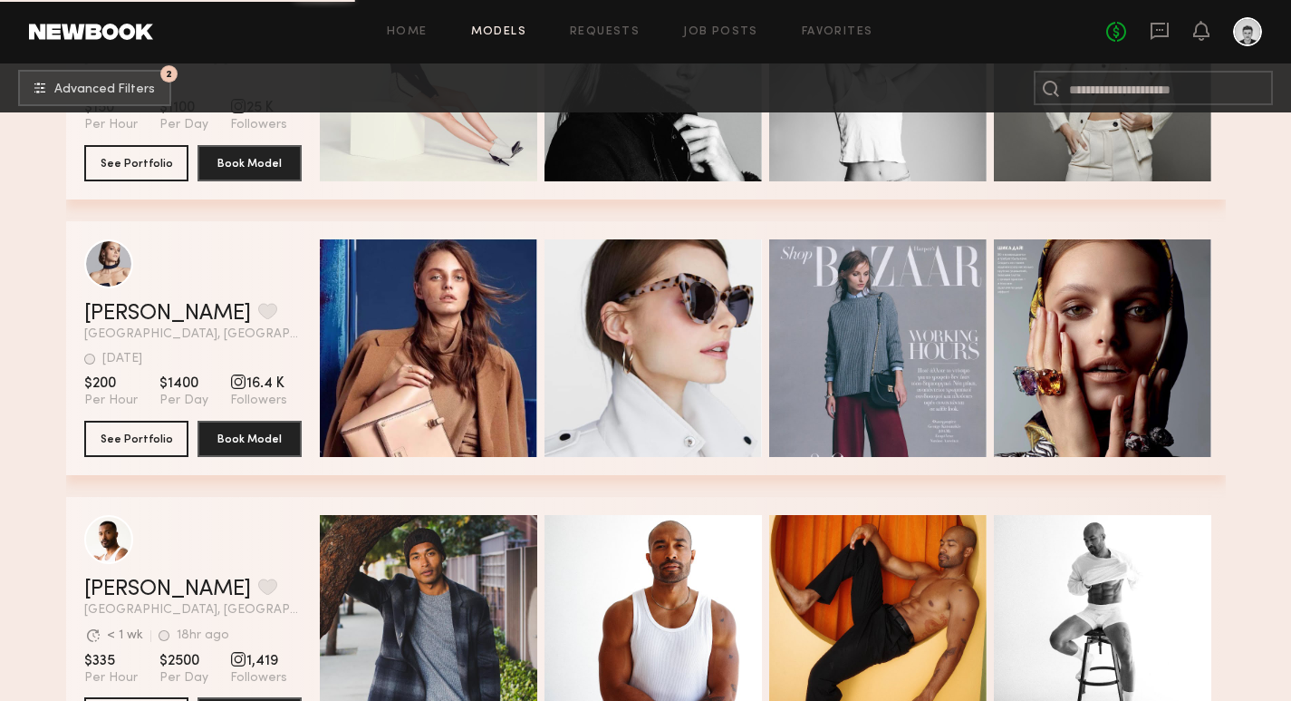
scroll to position [85335, 0]
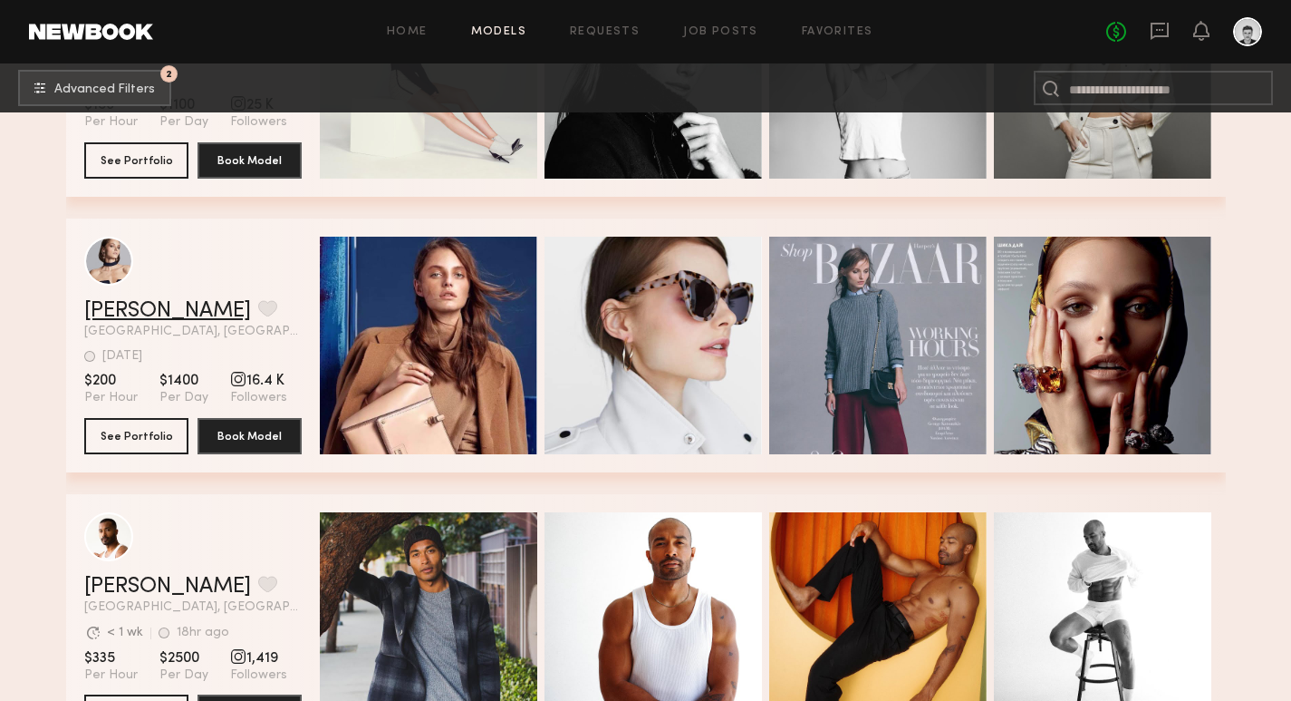
click at [145, 312] on link "Marina R." at bounding box center [167, 311] width 167 height 22
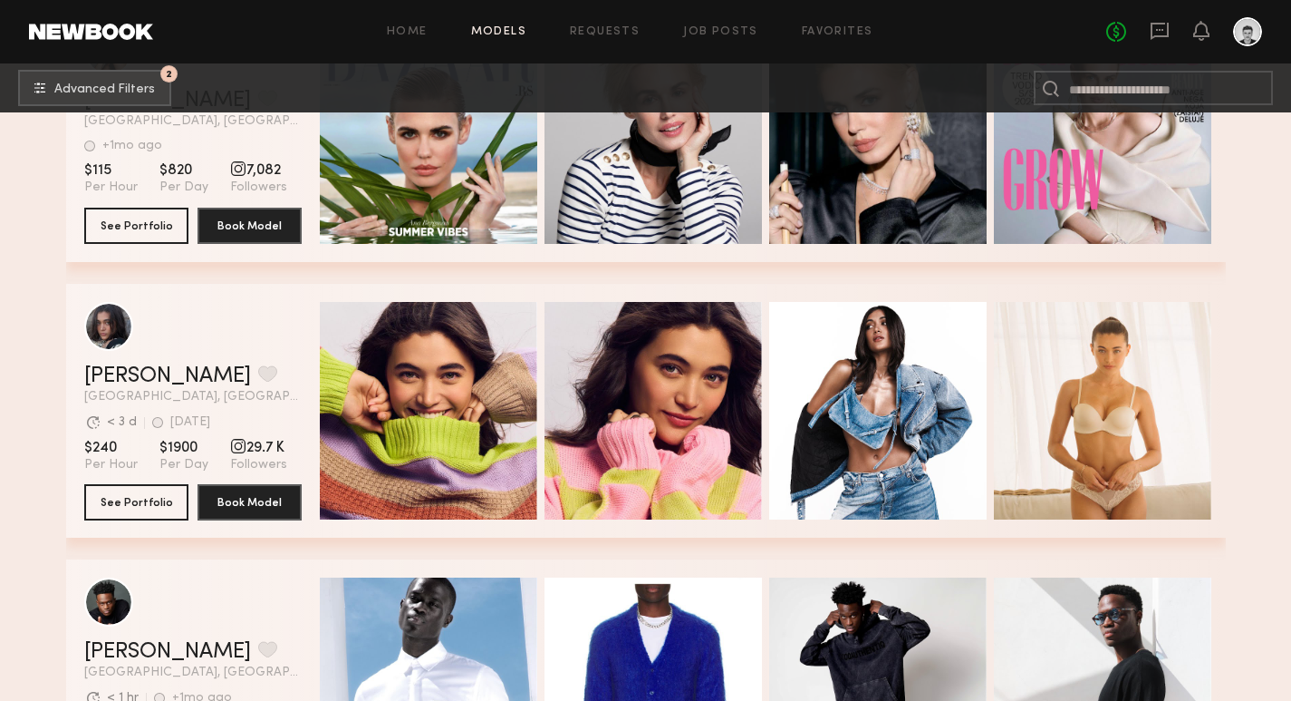
scroll to position [95840, 0]
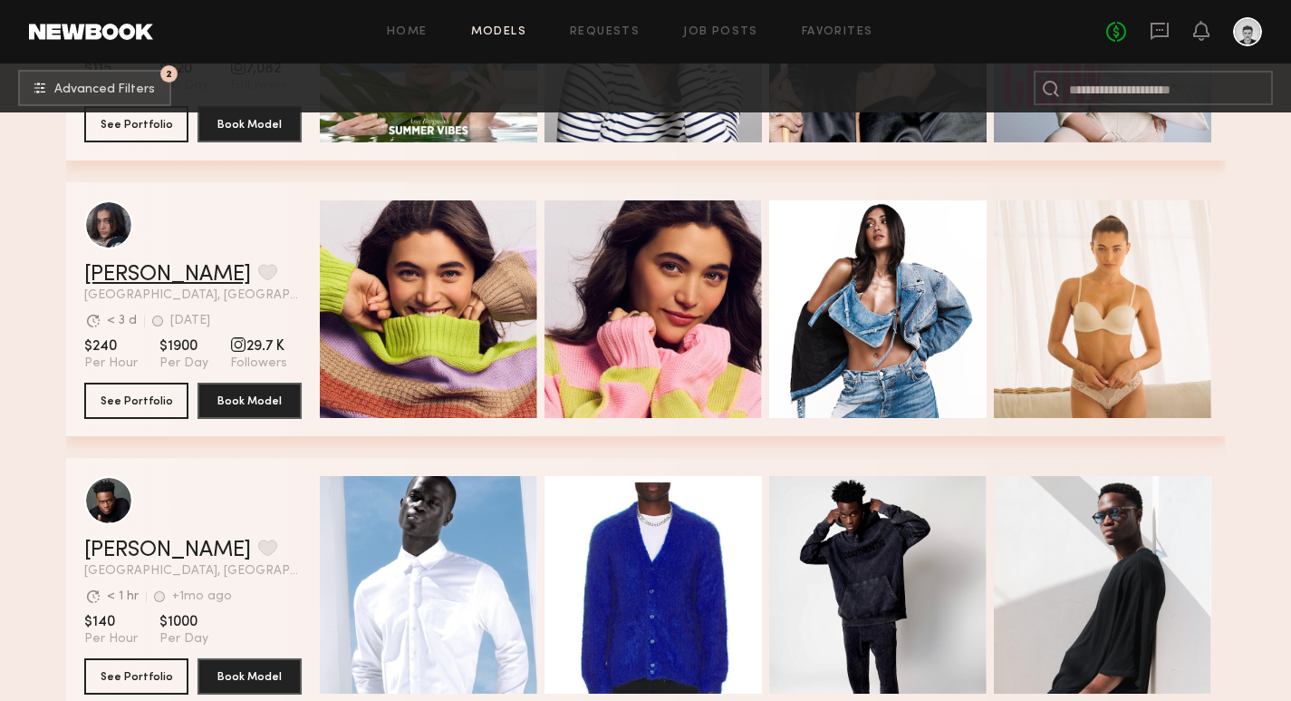
click at [142, 280] on link "Danielle F." at bounding box center [167, 275] width 167 height 22
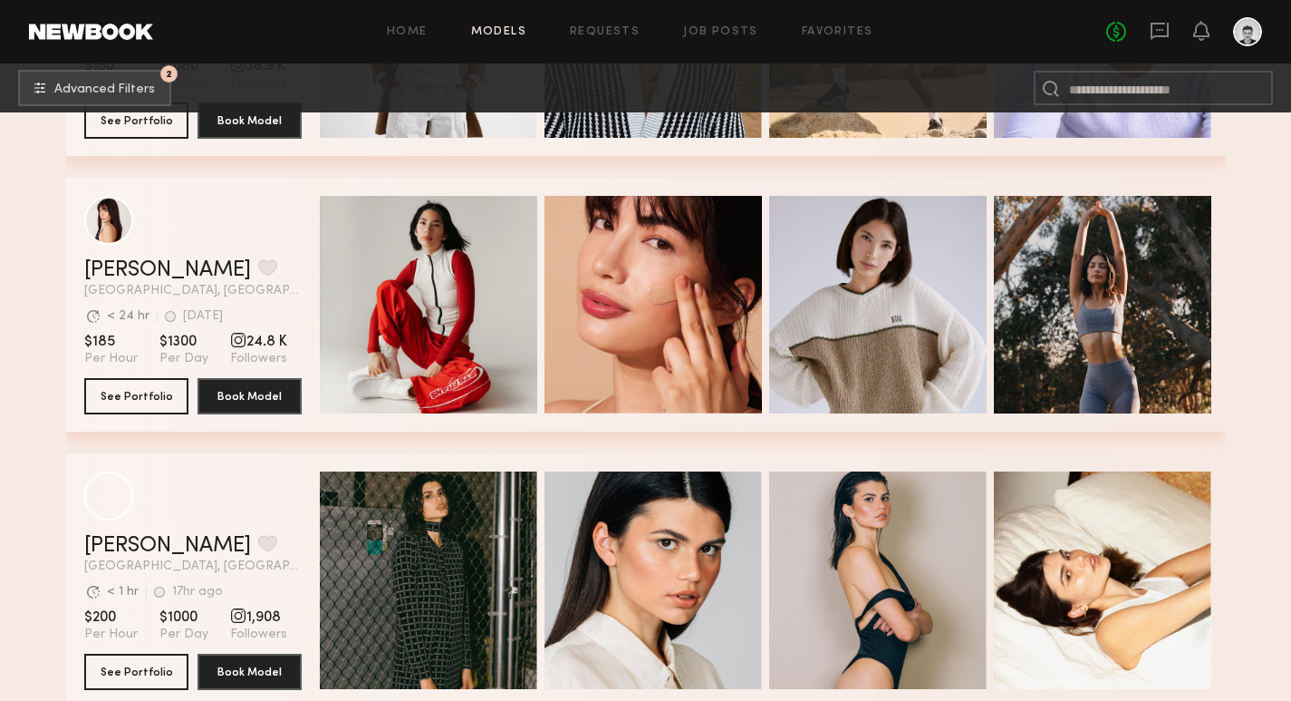
scroll to position [99148, 0]
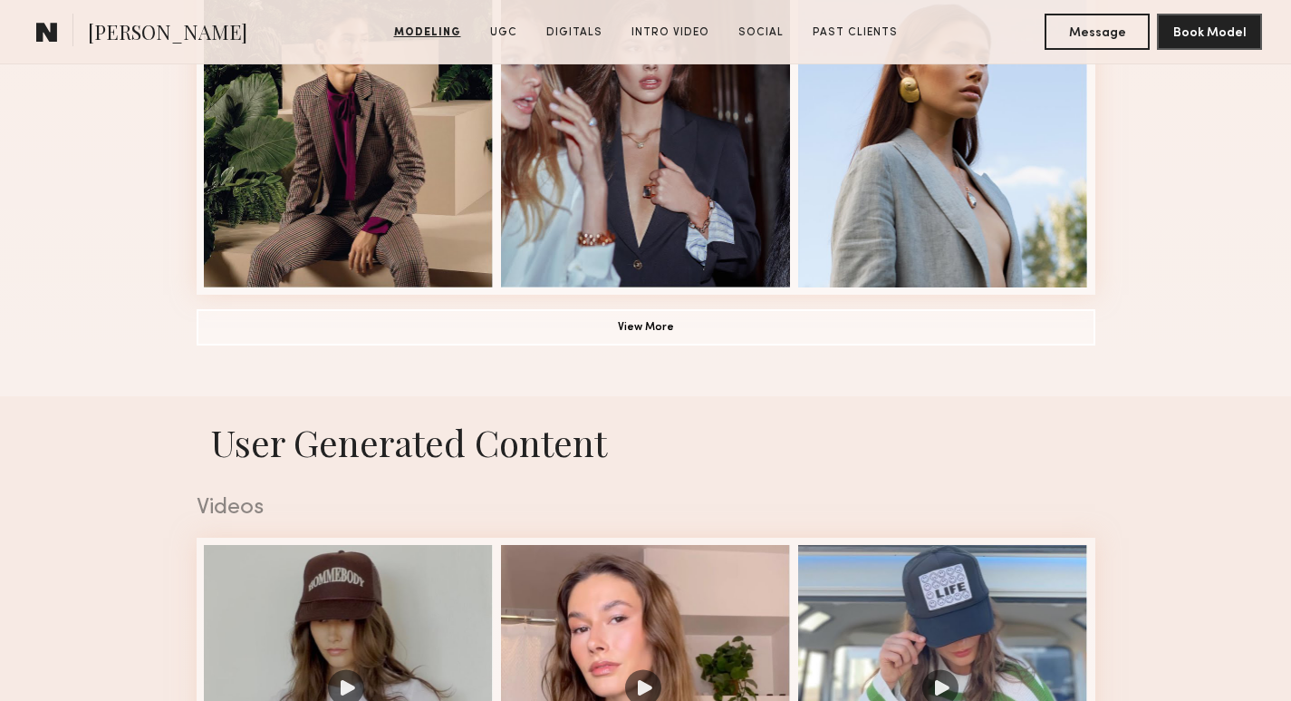
scroll to position [1432, 0]
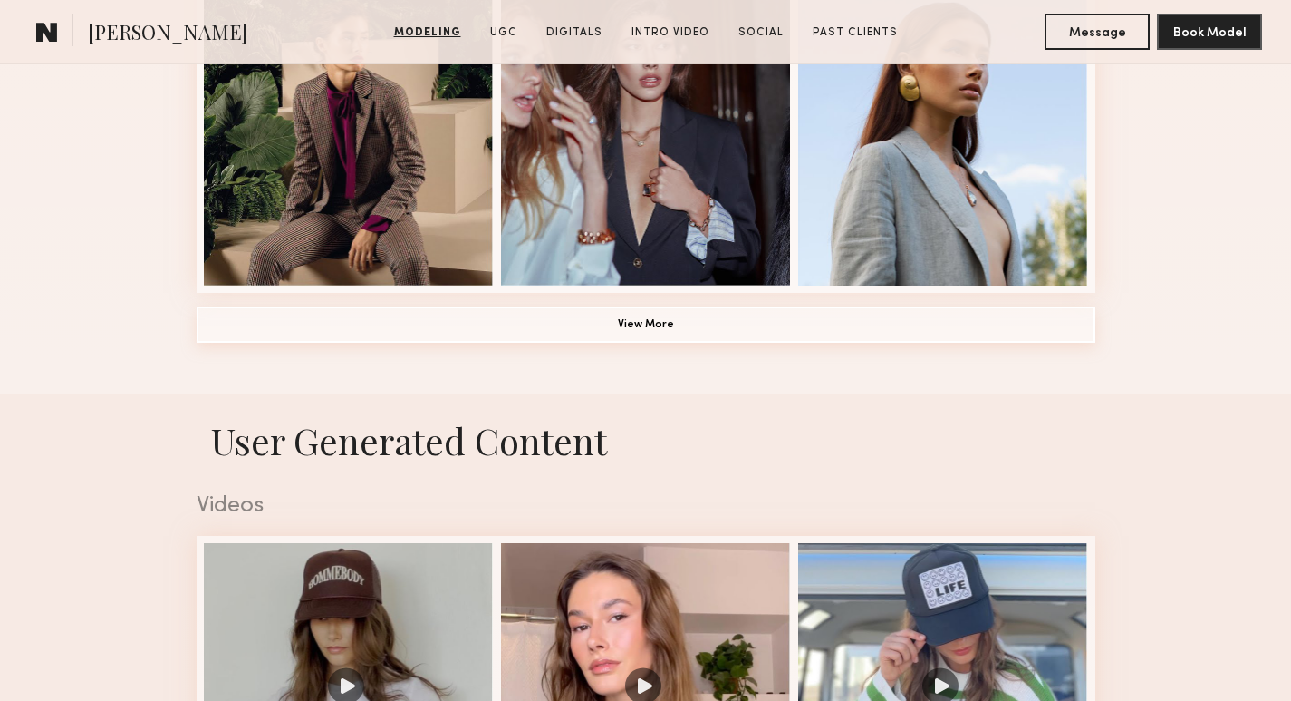
click at [856, 321] on button "View More" at bounding box center [646, 324] width 899 height 36
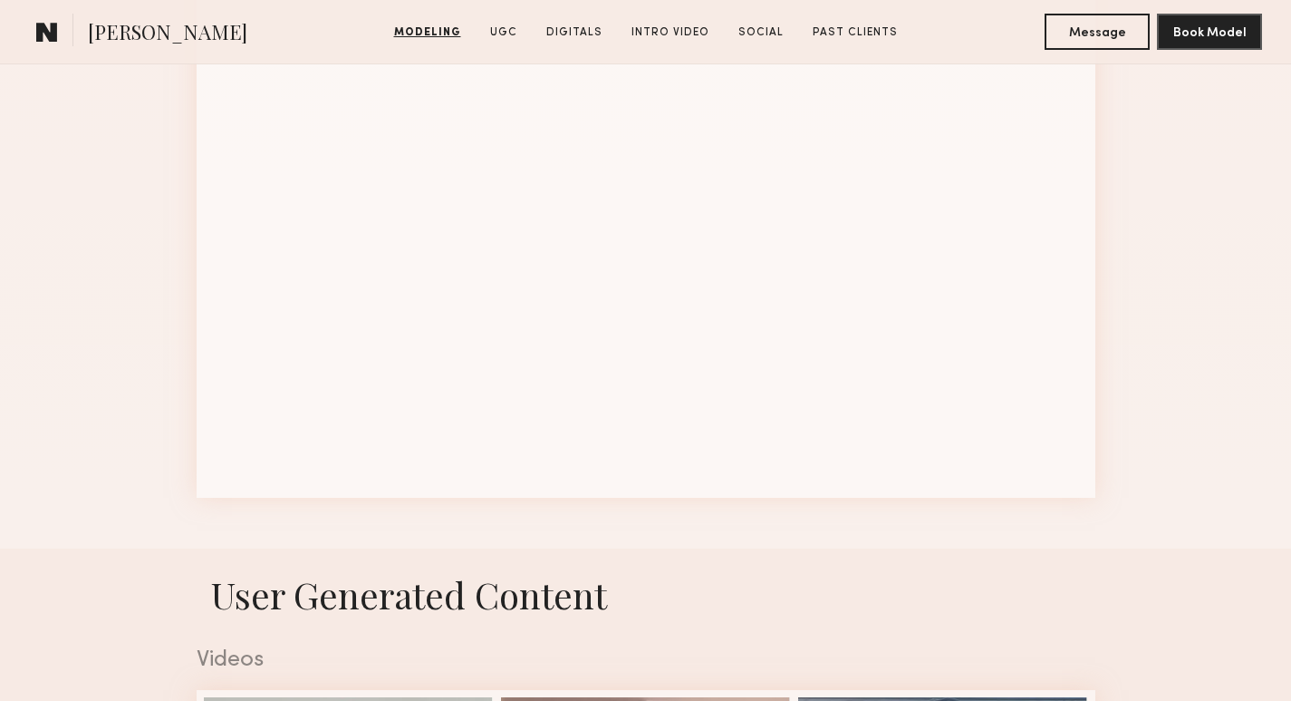
scroll to position [2414, 0]
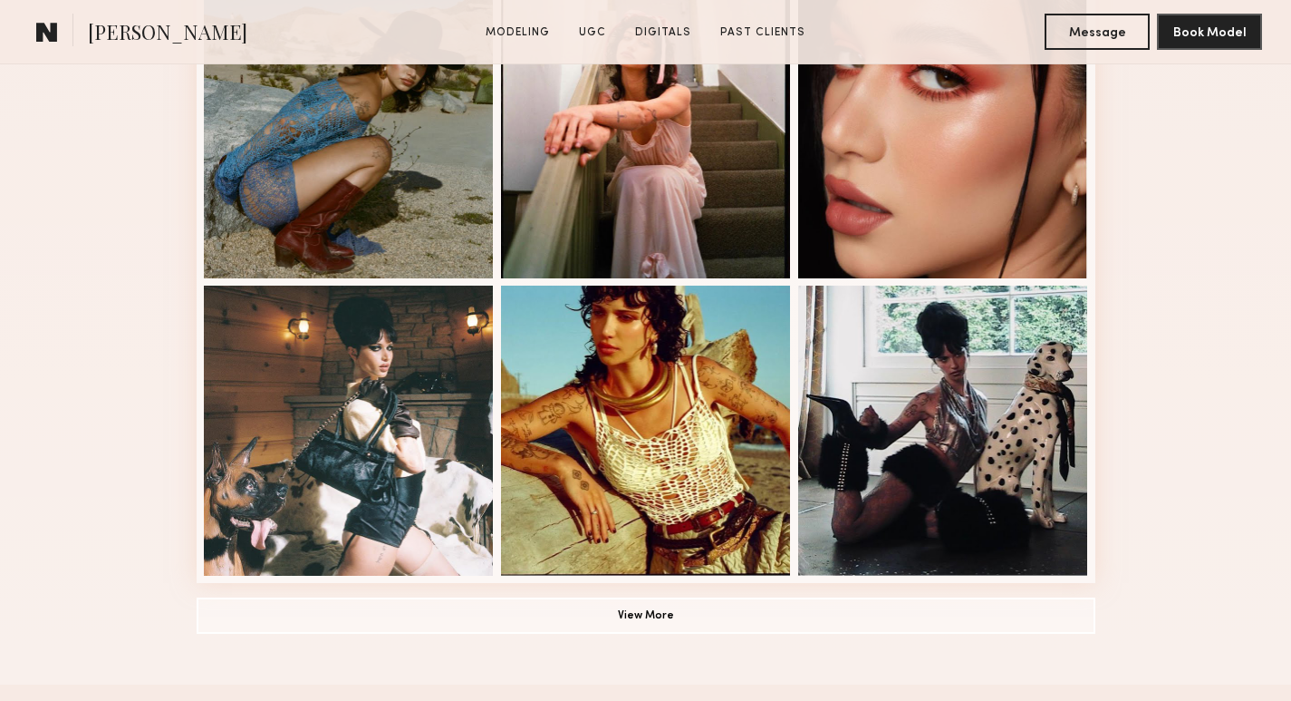
scroll to position [1308, 0]
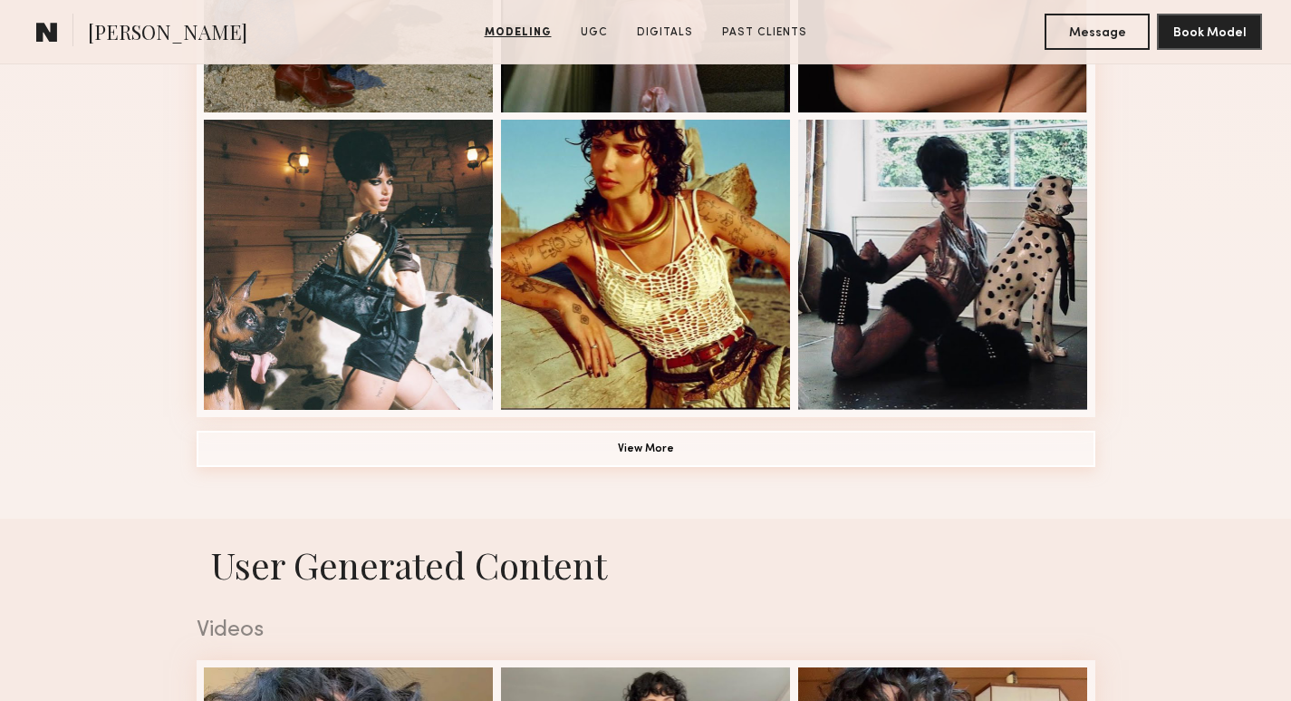
click at [634, 452] on button "View More" at bounding box center [646, 448] width 899 height 36
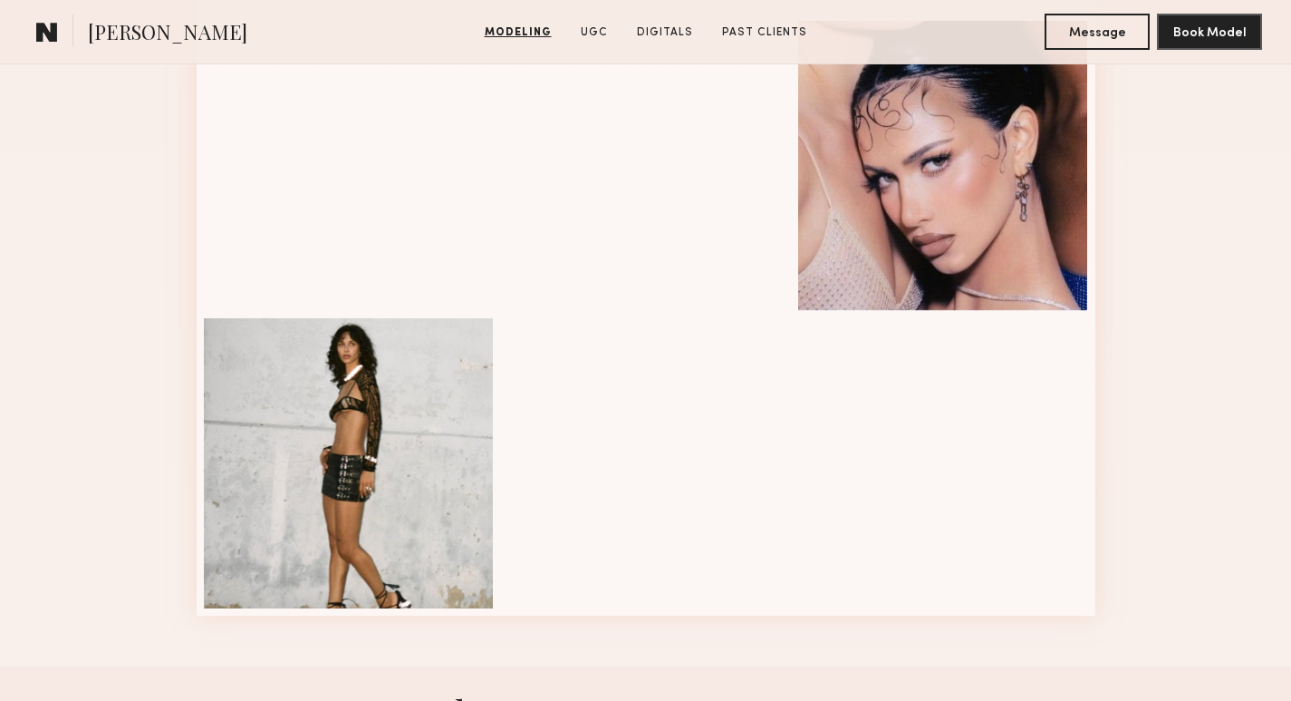
scroll to position [2443, 0]
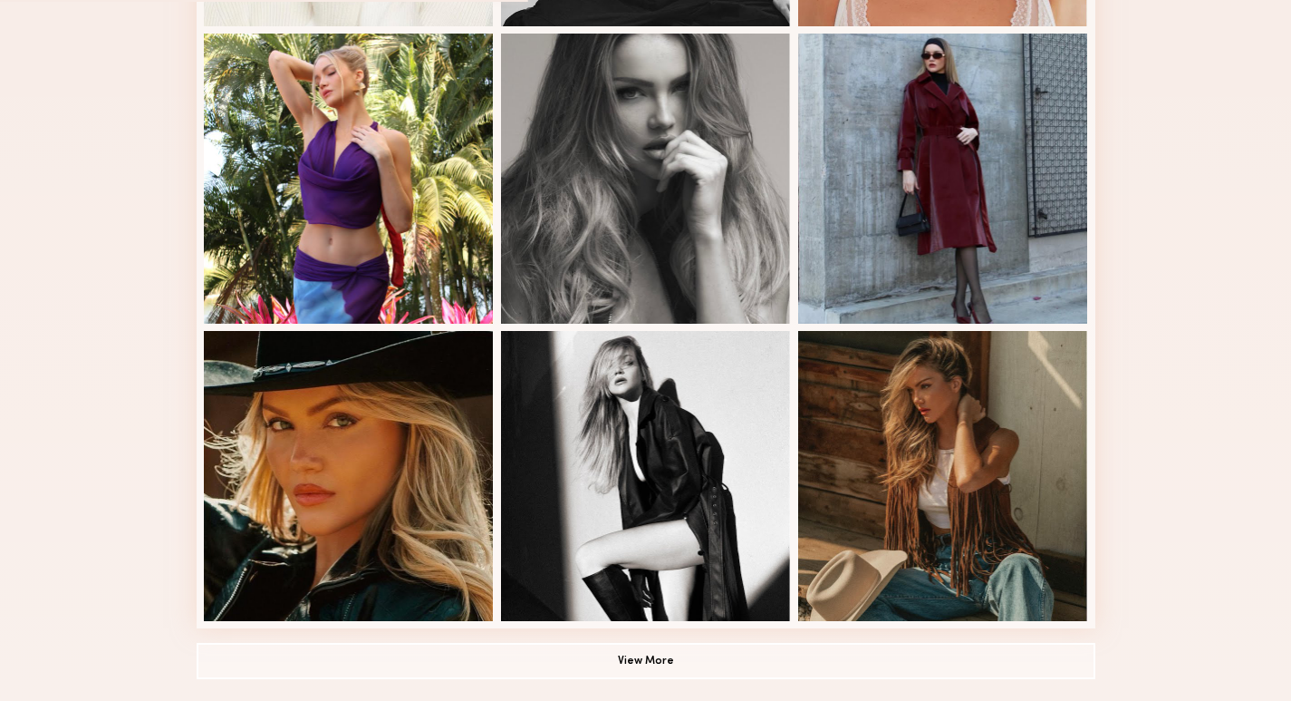
scroll to position [1100, 0]
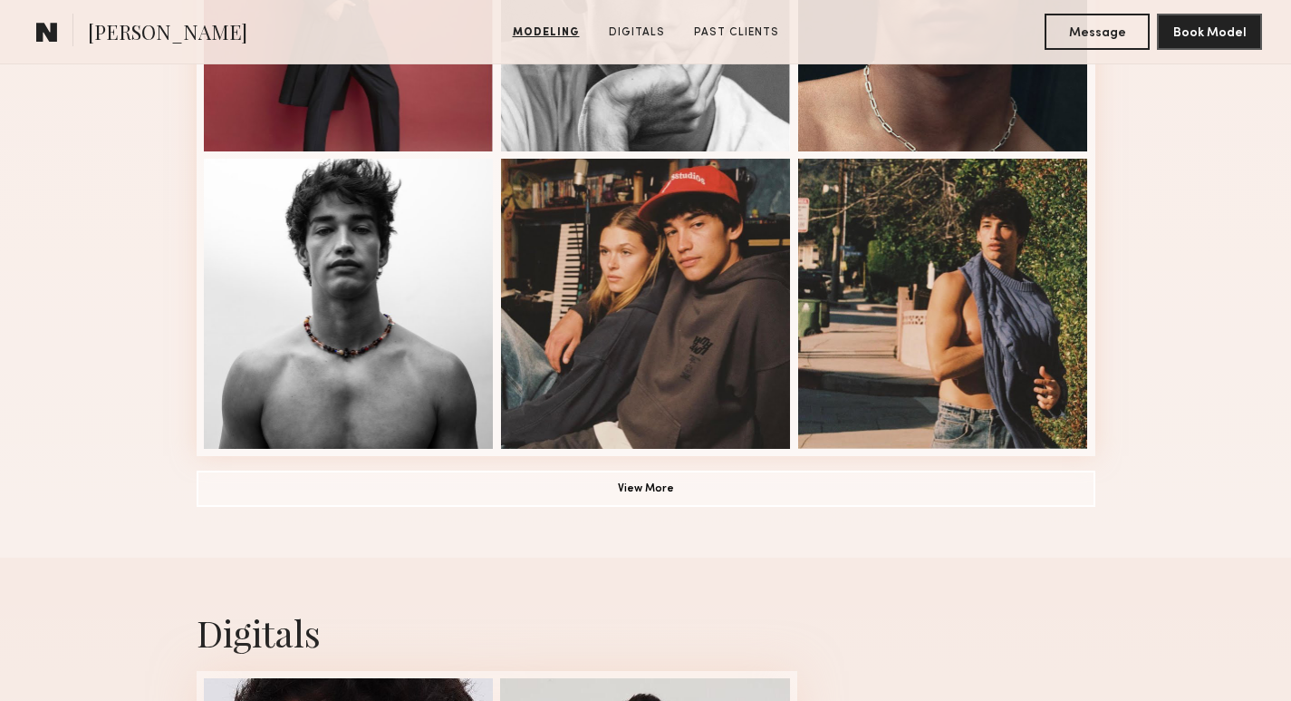
scroll to position [1270, 0]
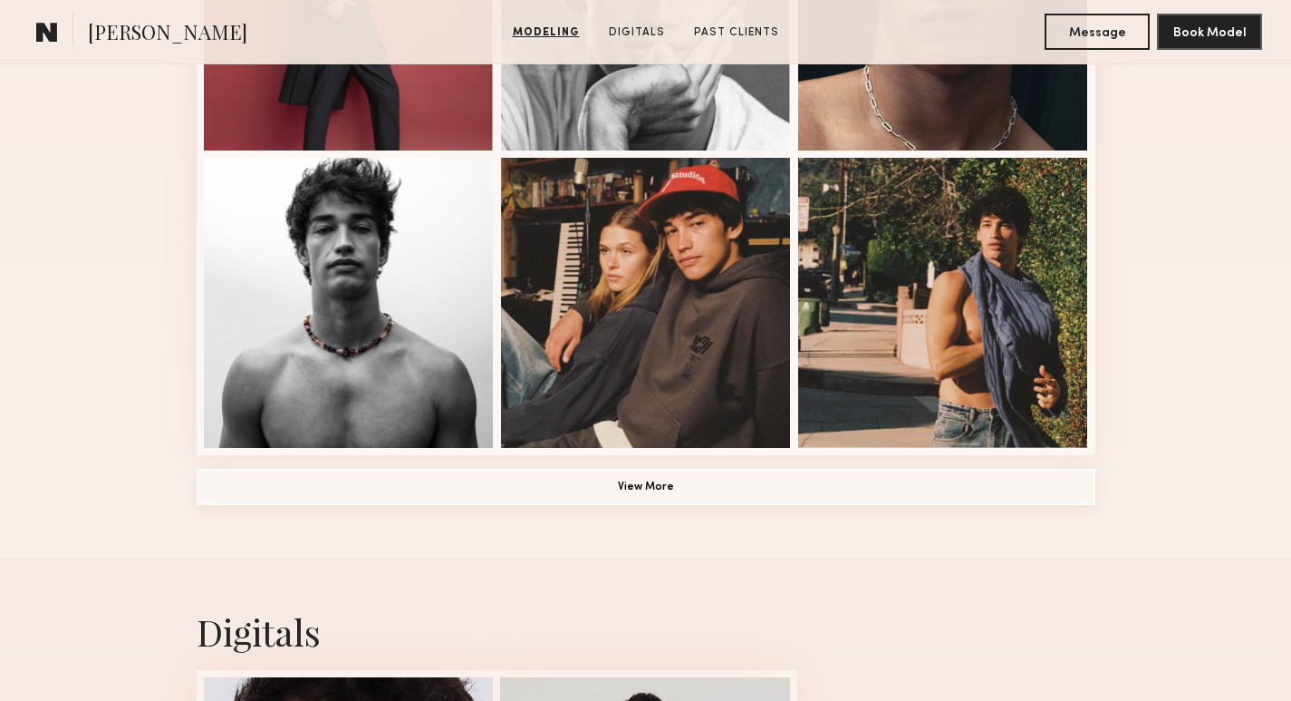
click at [614, 492] on button "View More" at bounding box center [646, 487] width 899 height 36
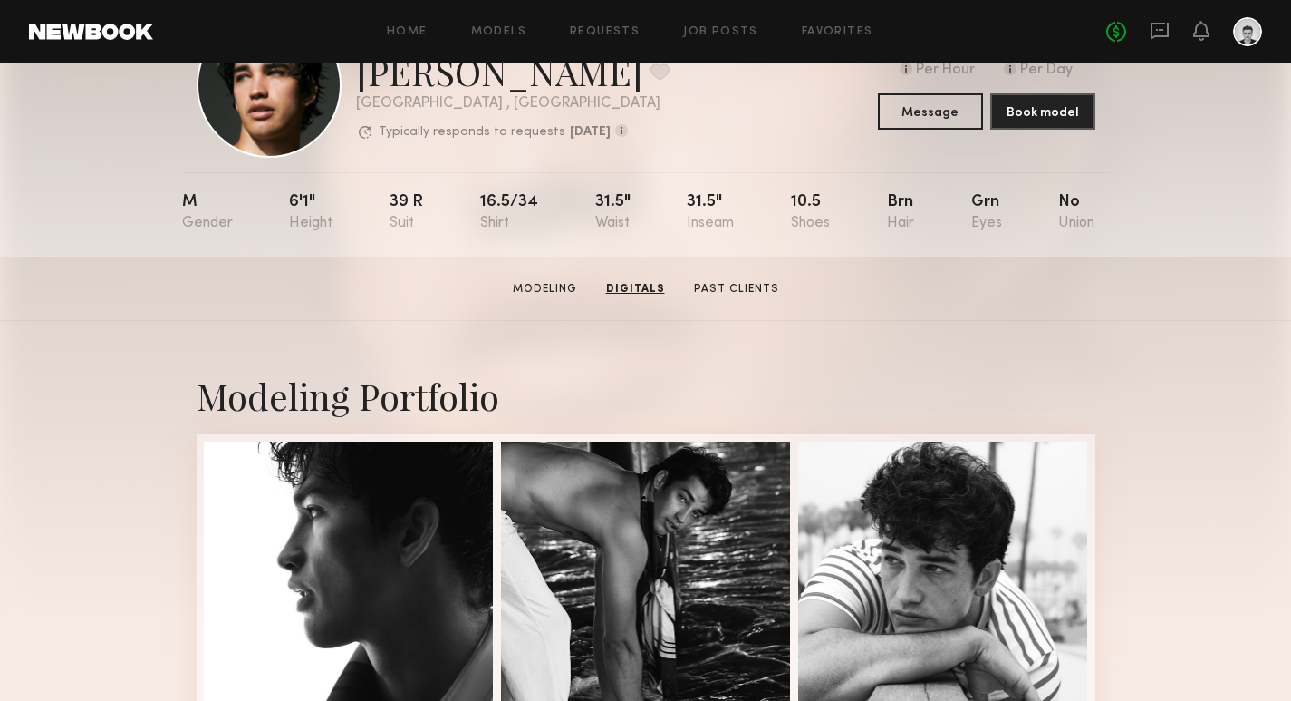
scroll to position [0, 0]
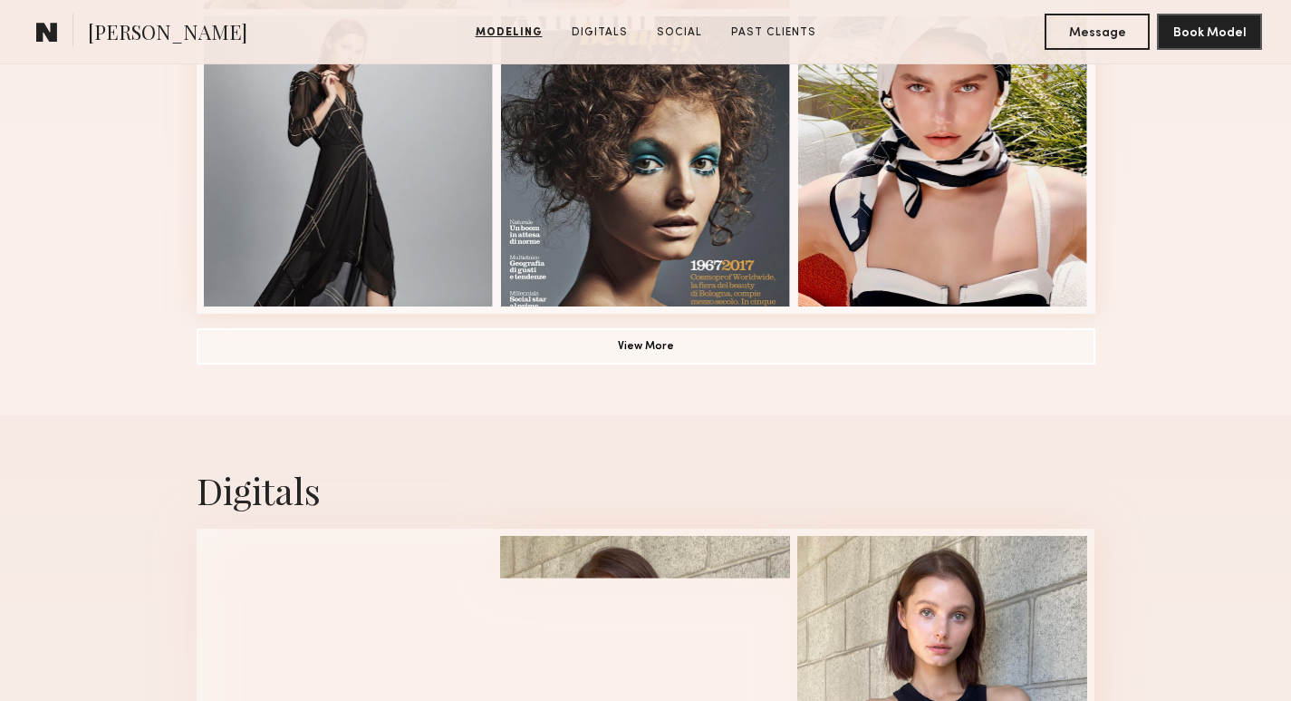
scroll to position [1564, 0]
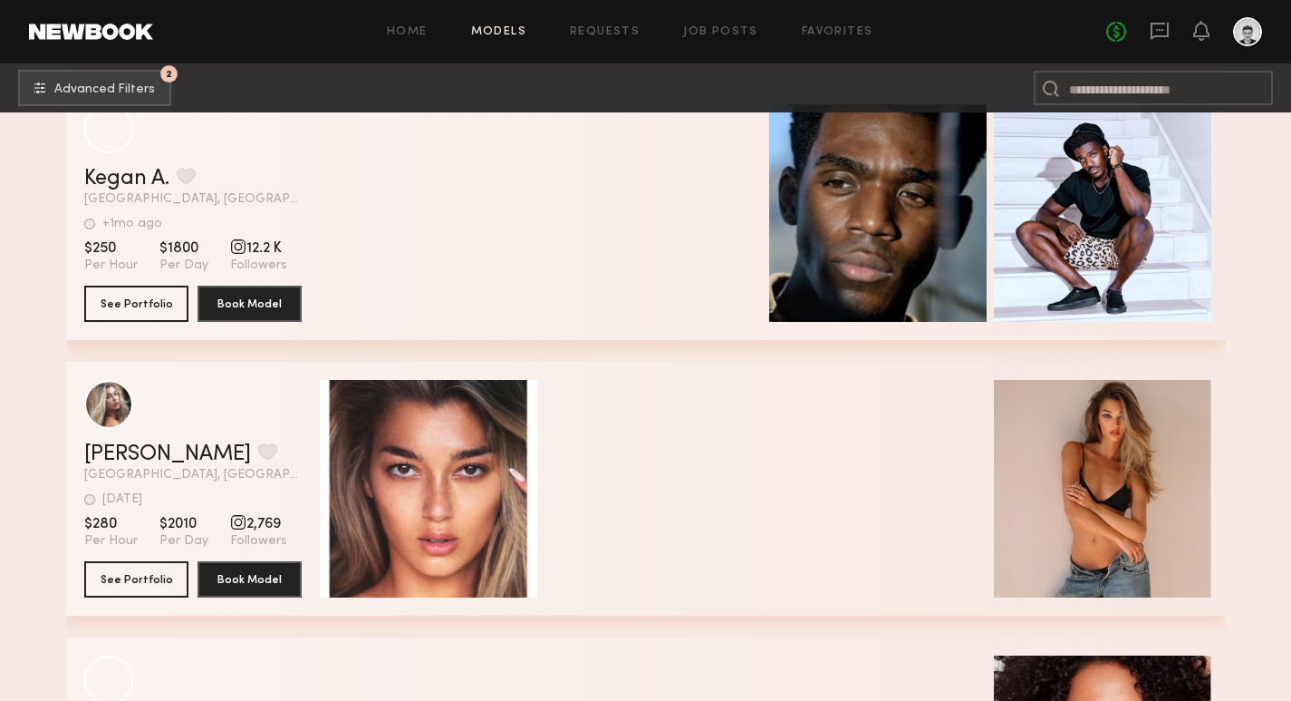
scroll to position [104479, 0]
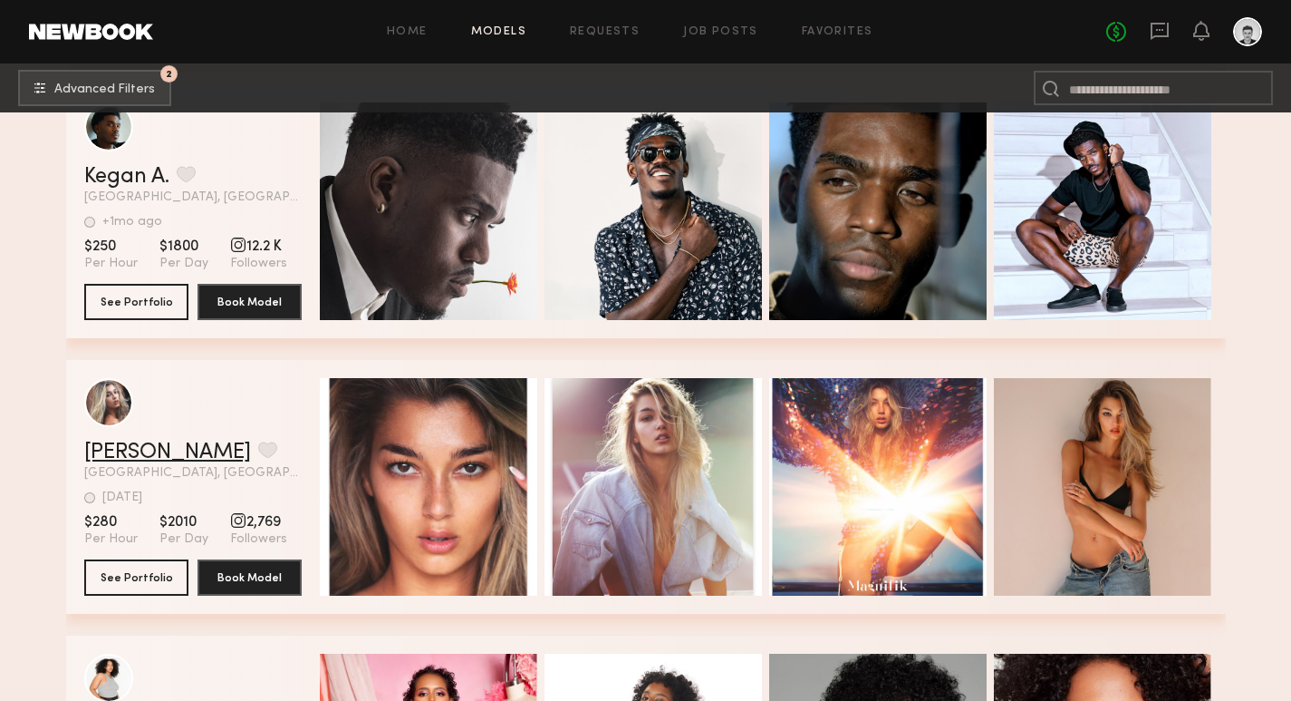
click at [143, 452] on link "Domonique N." at bounding box center [167, 452] width 167 height 22
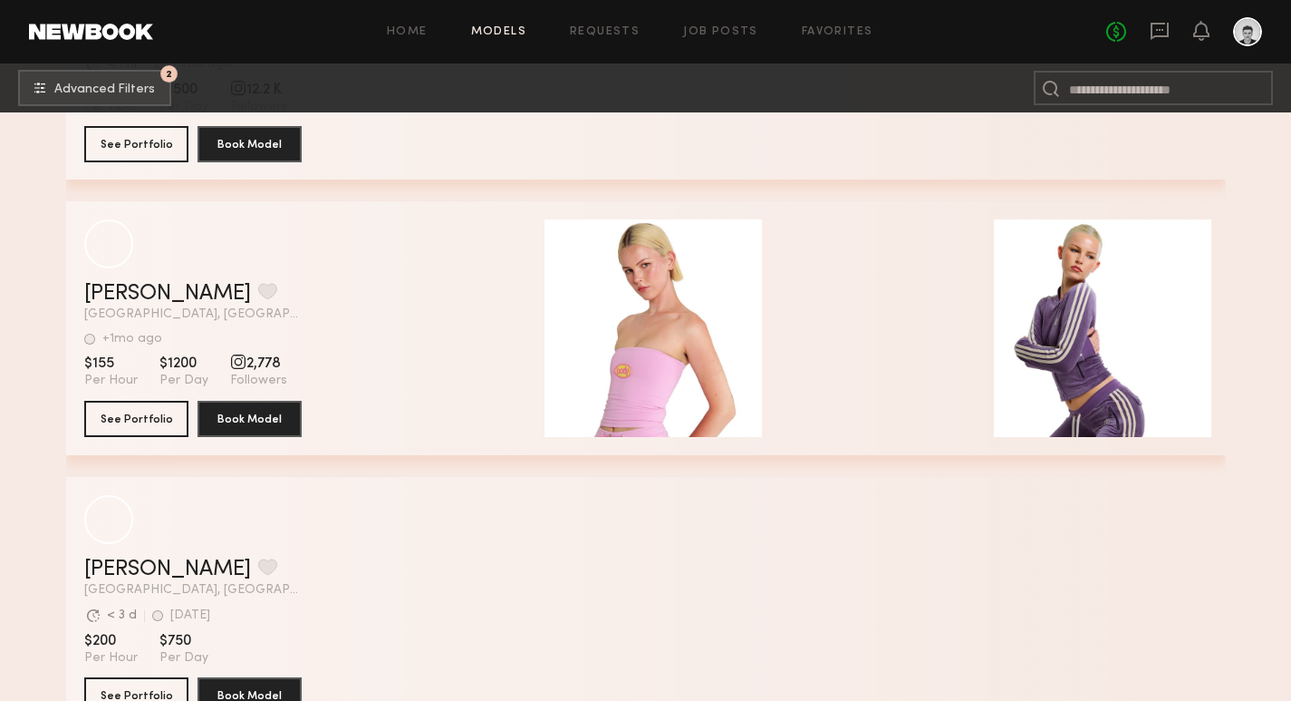
scroll to position [112077, 0]
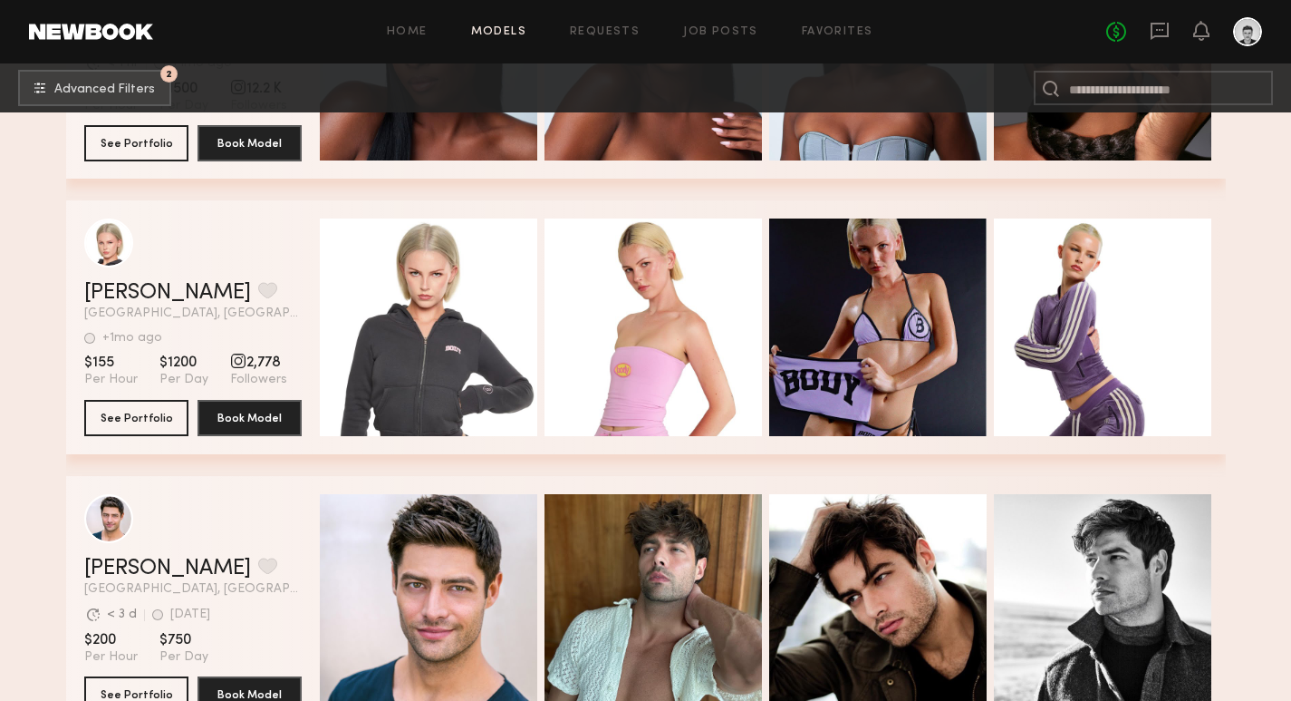
click at [126, 280] on header "Katie M. Favorite Los Angeles, CA +1mo ago Last Online View Portfolio" at bounding box center [193, 269] width 218 height 102
click at [126, 288] on link "Katie M." at bounding box center [167, 293] width 167 height 22
click at [1112, 35] on link "No fees up to $5,000" at bounding box center [1117, 32] width 20 height 20
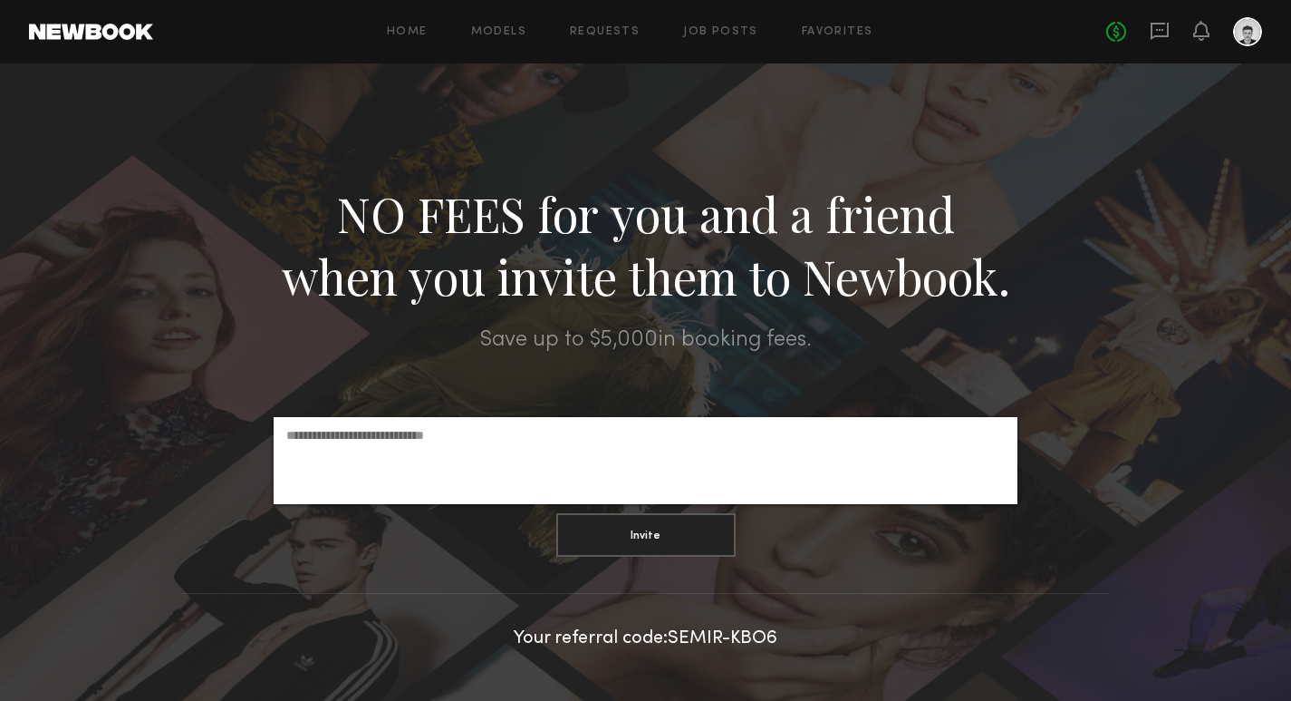
click at [497, 37] on div "Home Models Requests Job Posts Favorites Sign Out No fees up to $5,000" at bounding box center [707, 31] width 1109 height 29
click at [493, 27] on link "Models" at bounding box center [498, 32] width 55 height 12
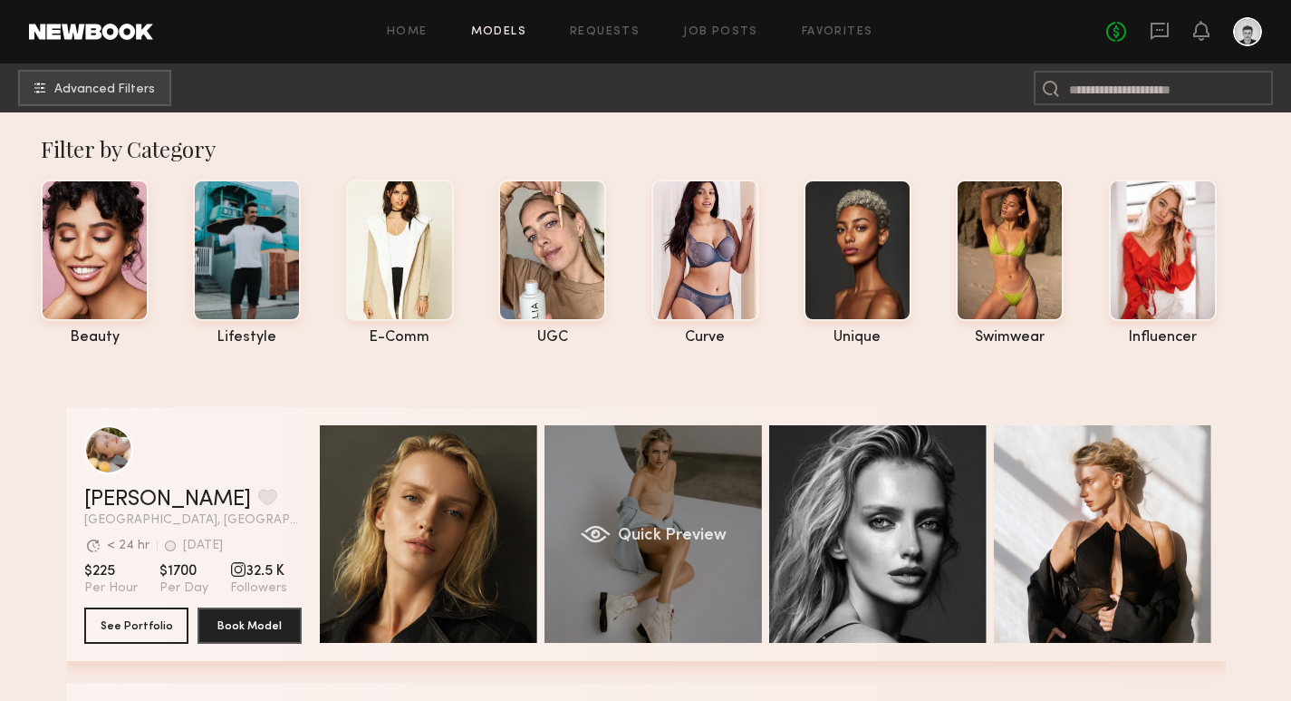
scroll to position [172, 0]
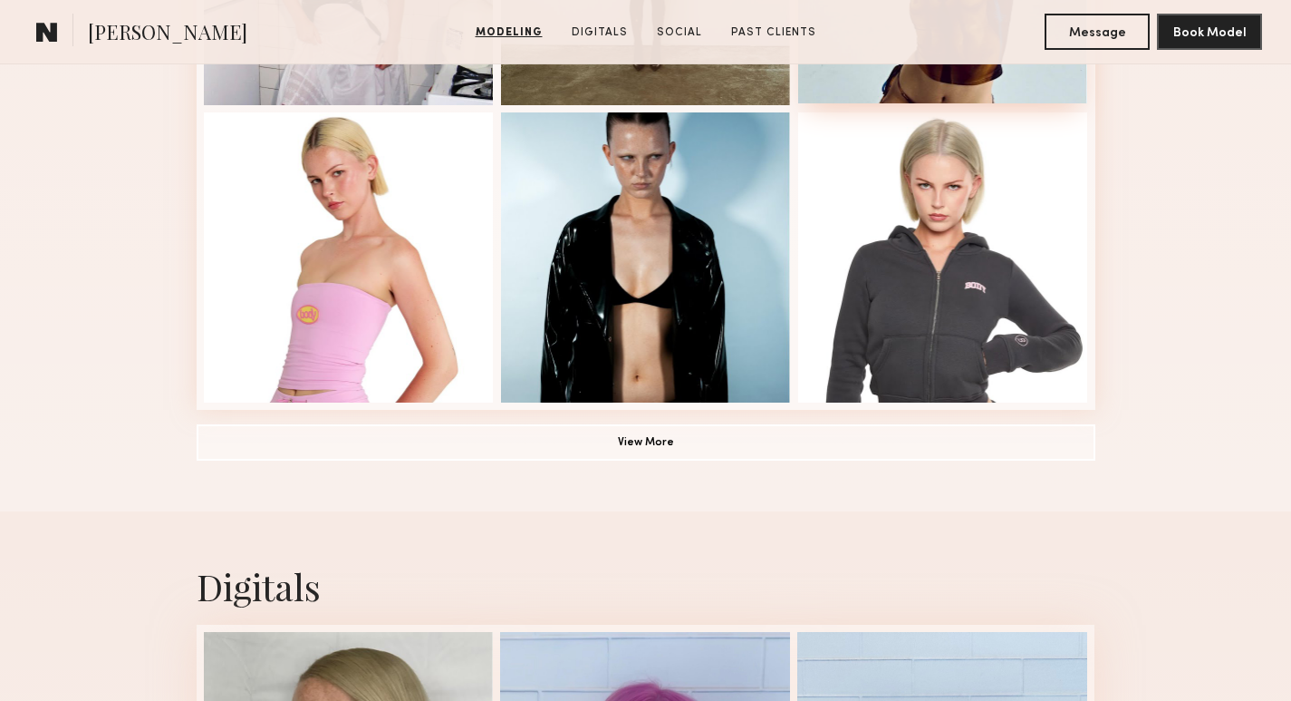
scroll to position [1070, 0]
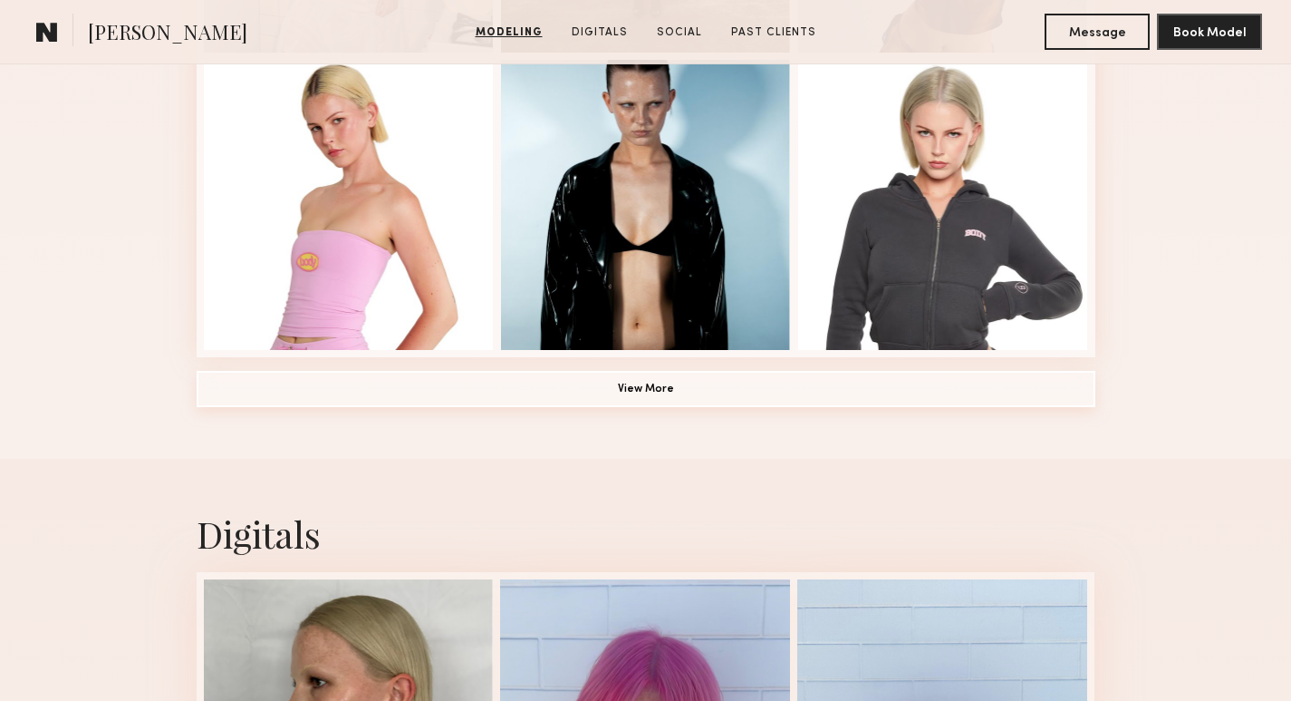
click at [678, 385] on button "View More" at bounding box center [646, 389] width 899 height 36
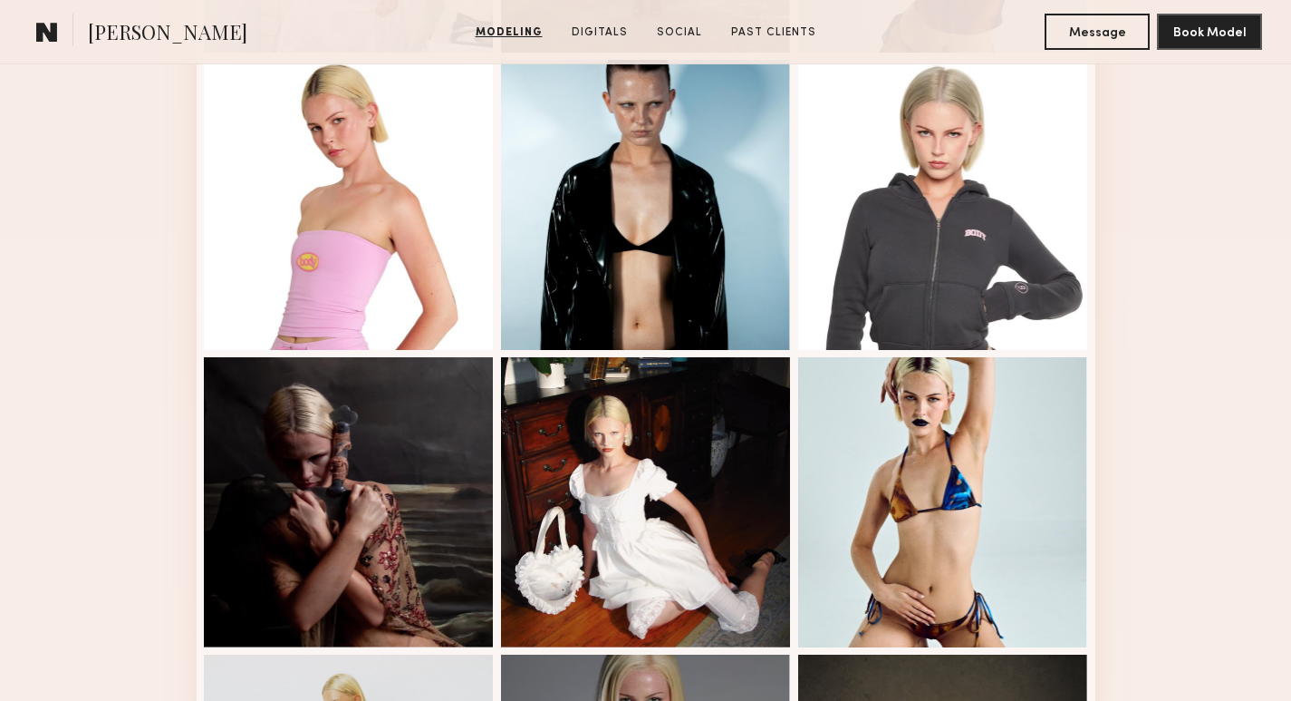
click at [140, 30] on span "Katie M." at bounding box center [168, 34] width 160 height 32
